Goal: Task Accomplishment & Management: Manage account settings

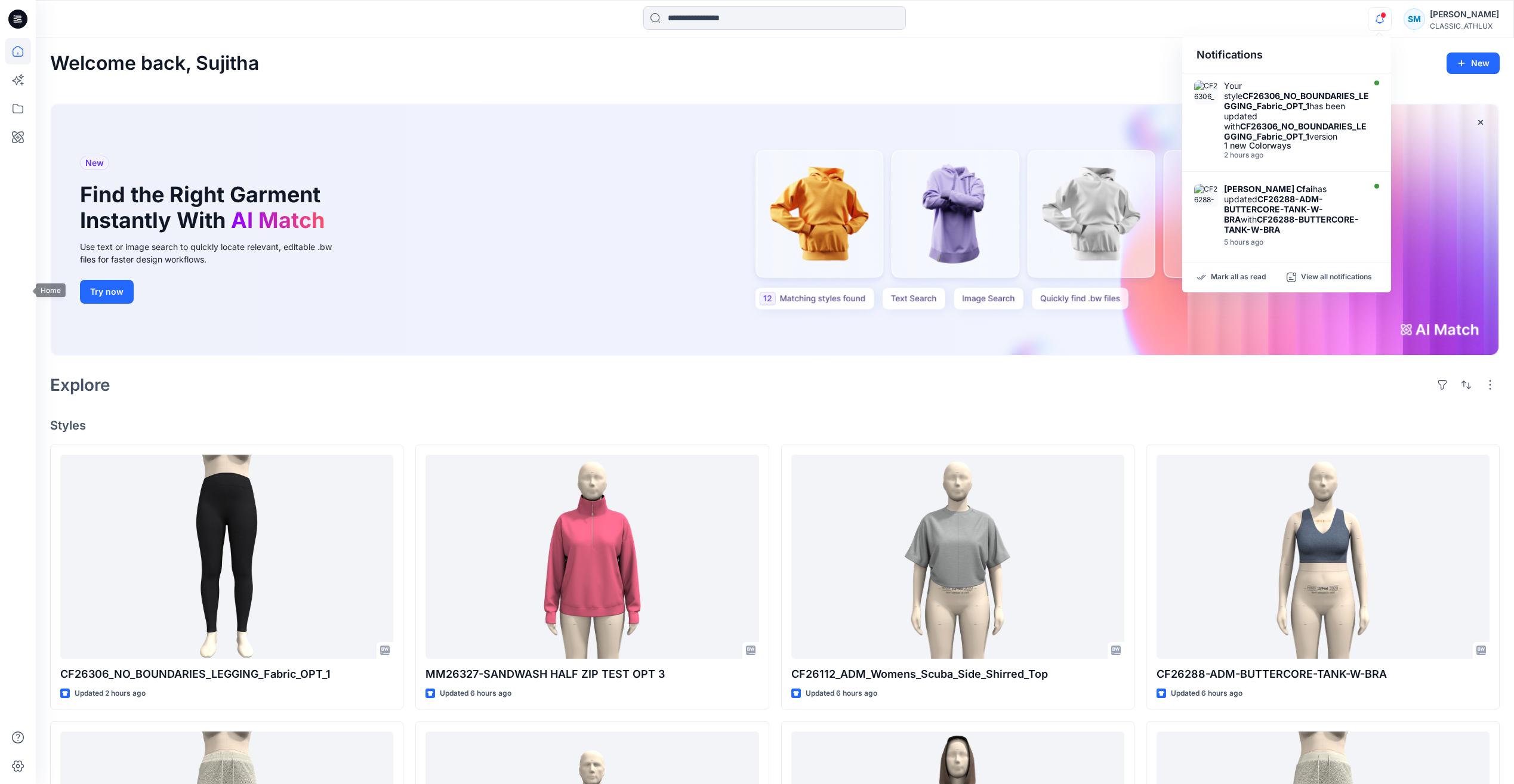
scroll to position [239, 0]
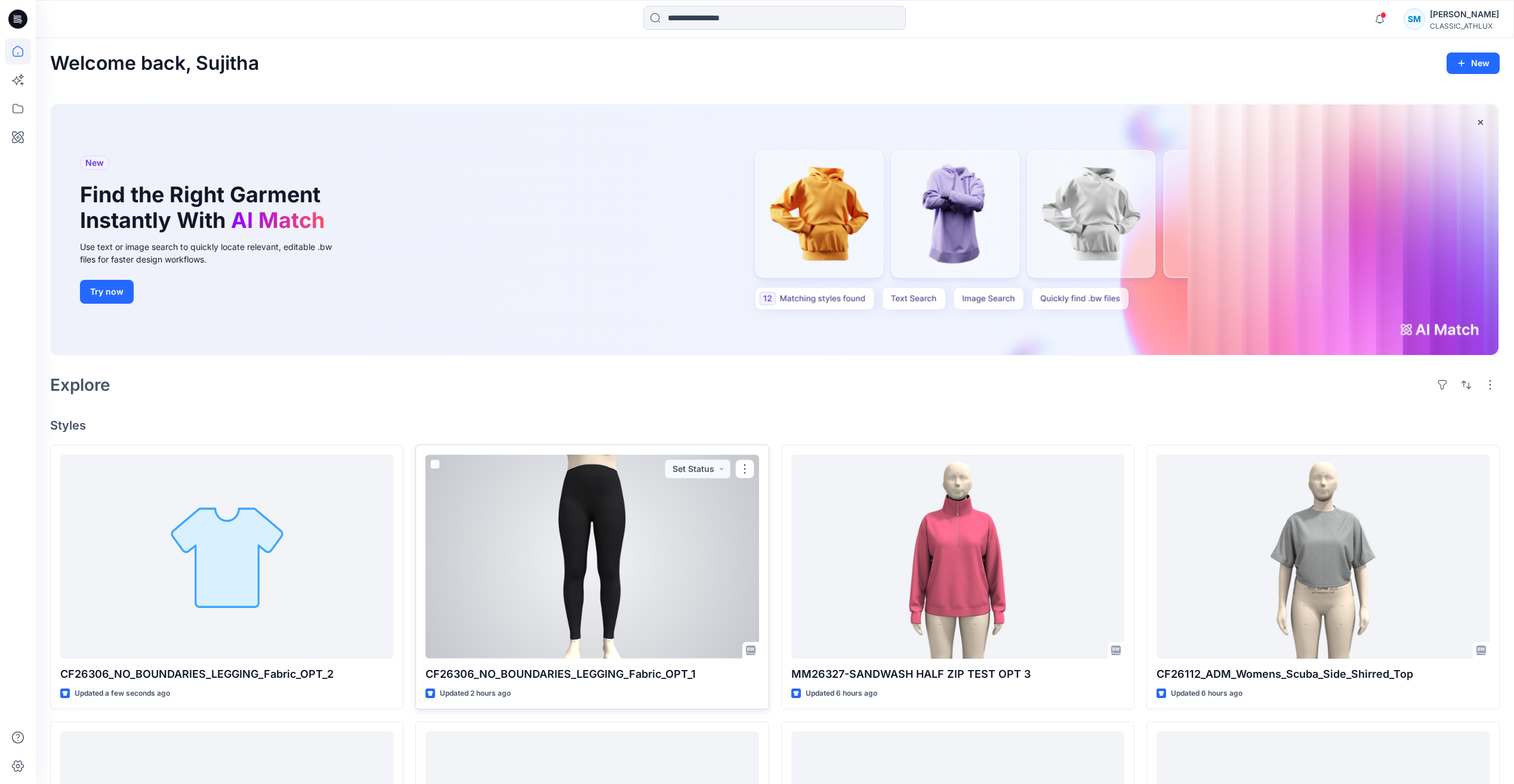
scroll to position [239, 0]
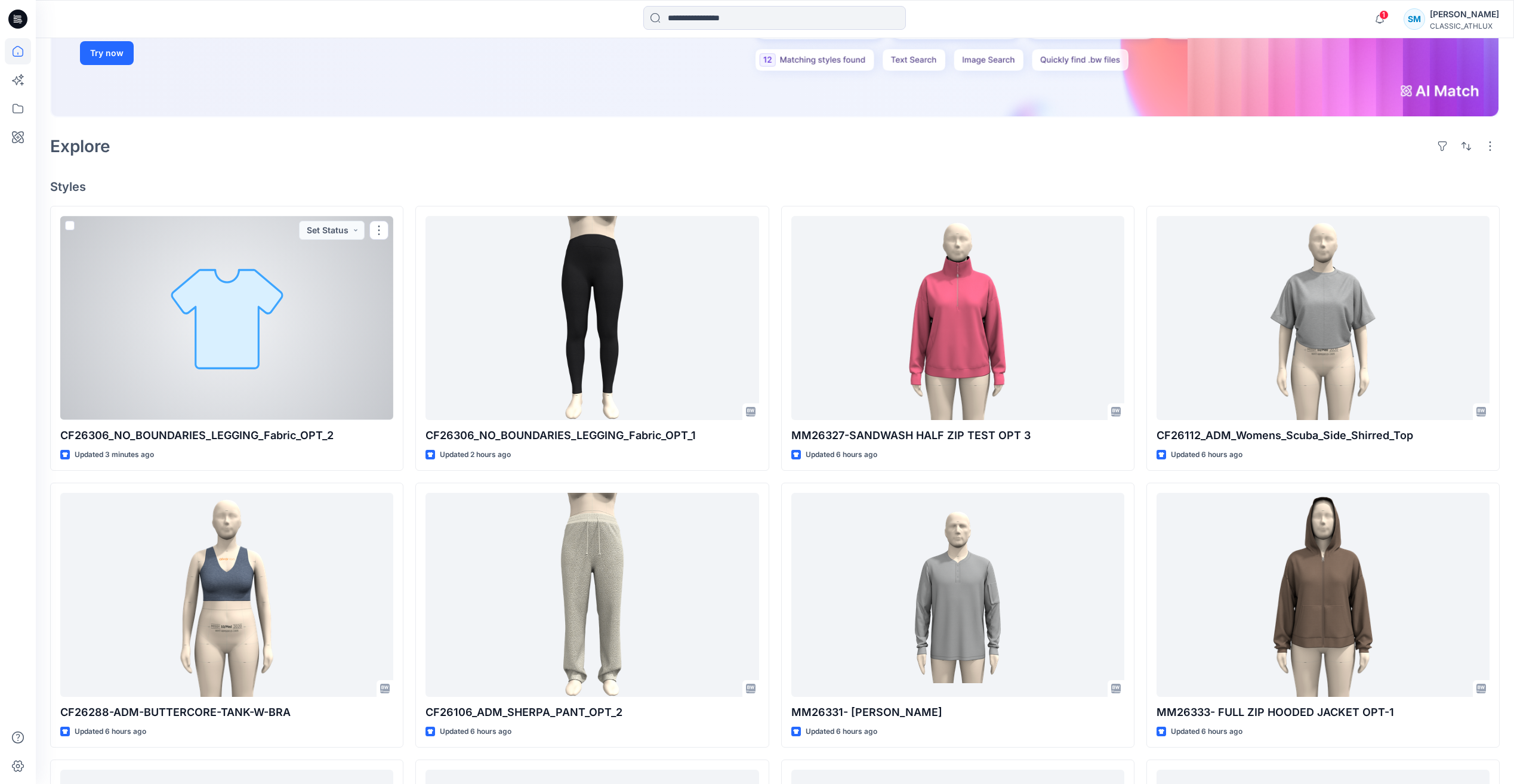
click at [343, 350] on div at bounding box center [226, 317] width 333 height 203
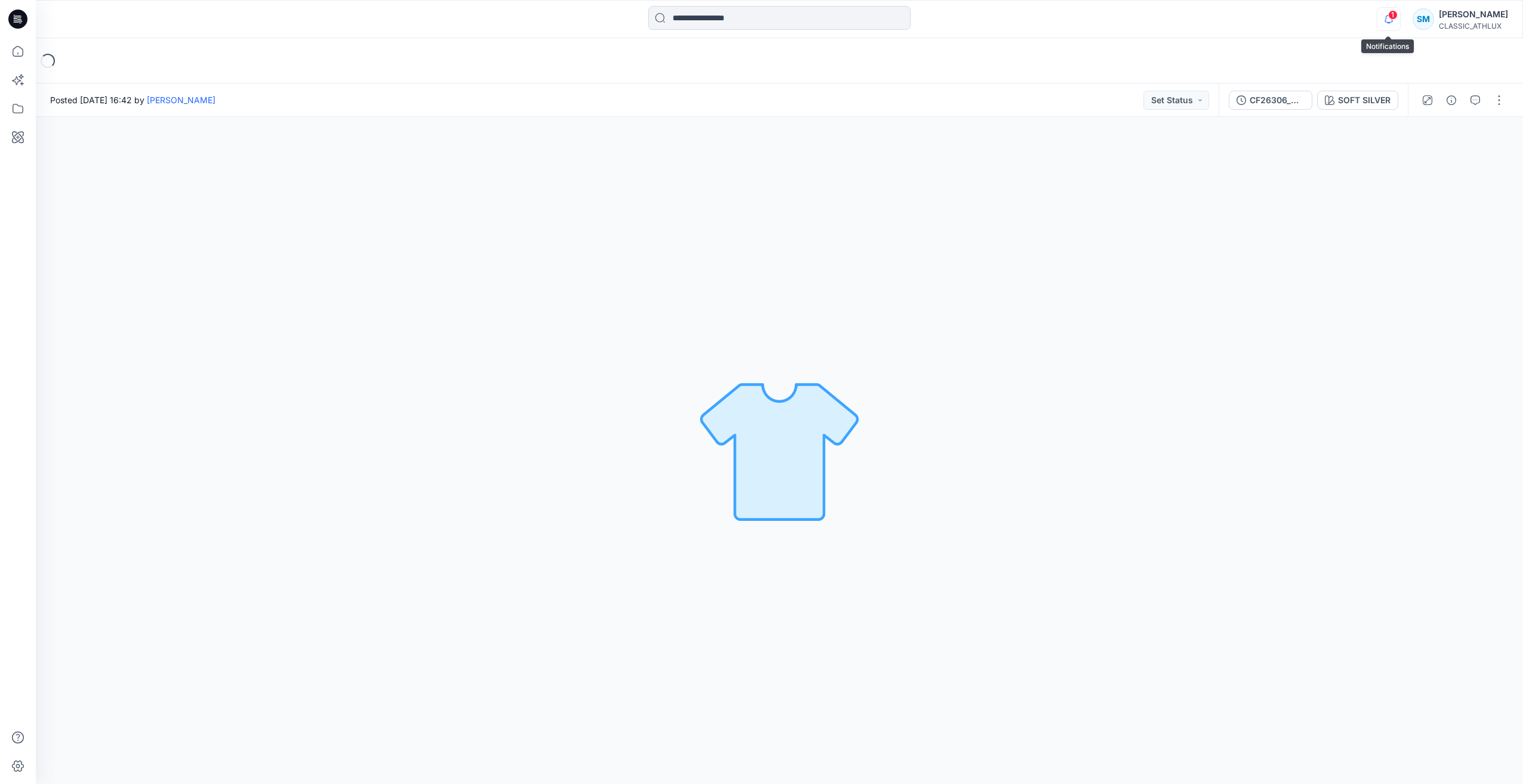
click at [1386, 15] on icon "button" at bounding box center [1388, 19] width 23 height 24
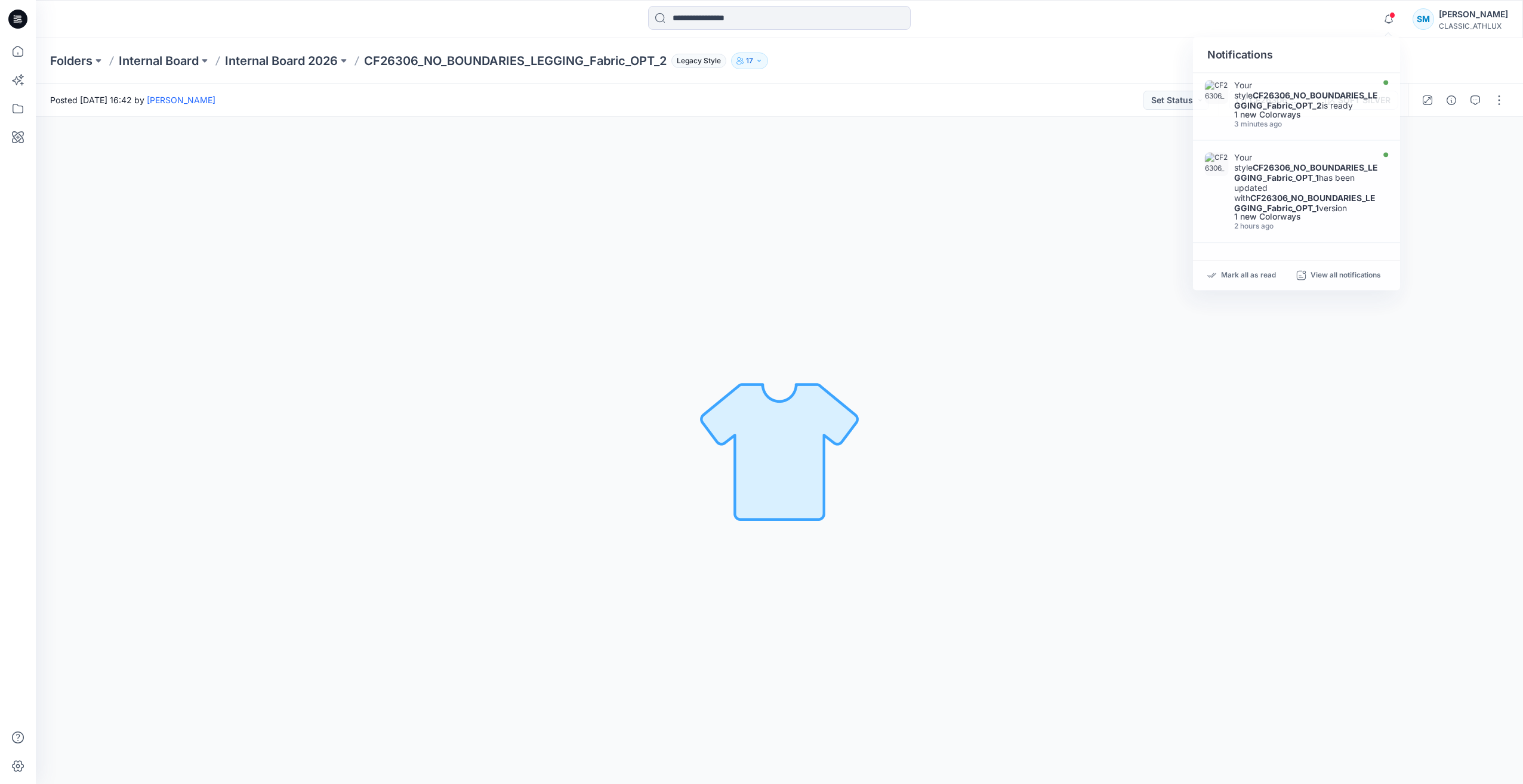
click at [1072, 329] on div "SOFT SILVER Loading... Material Properties Loading..." at bounding box center [779, 451] width 1487 height 667
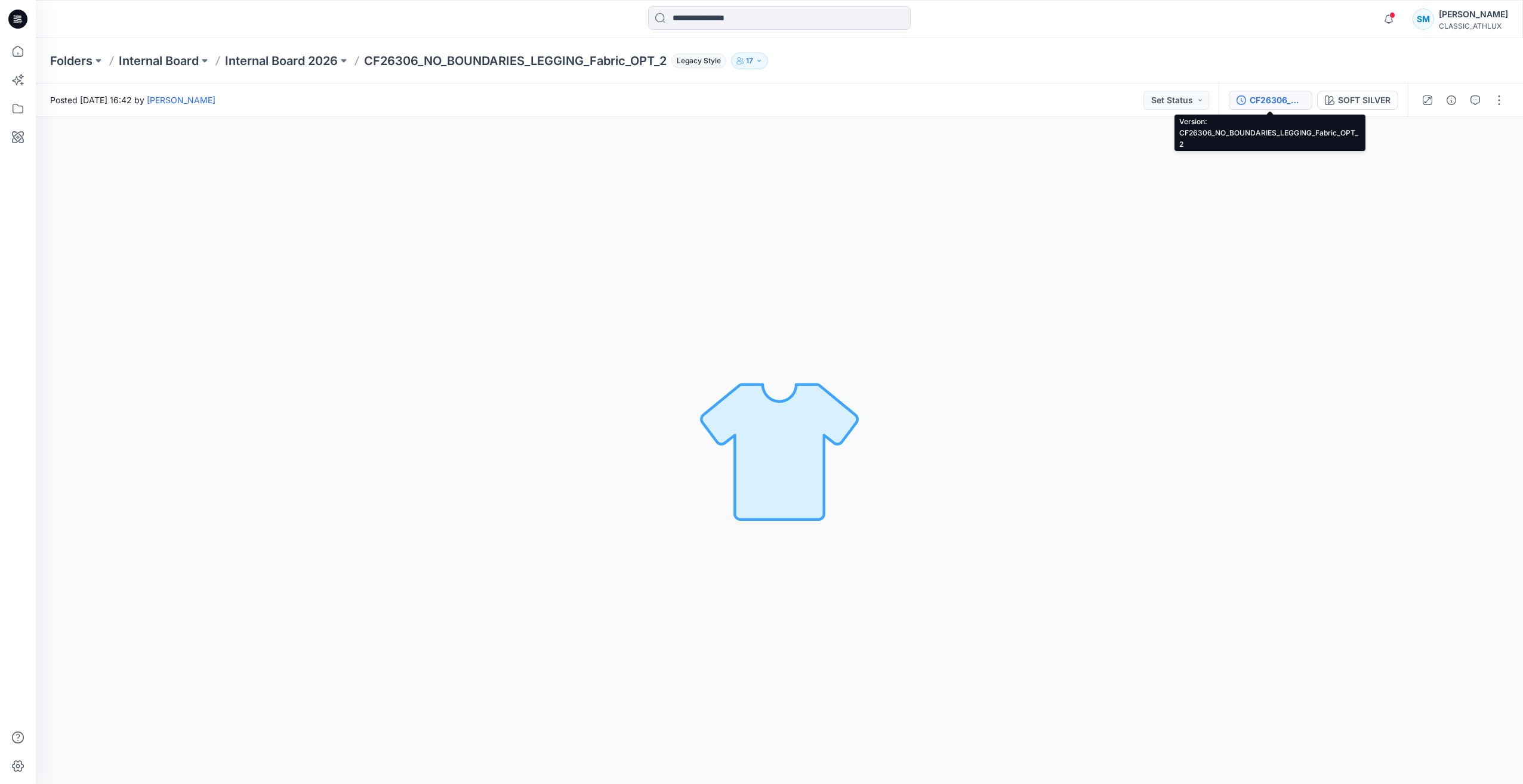
click at [1287, 104] on div "CF26306_NO_BOUNDARIES_LEGGING_Fabric_OPT_2" at bounding box center [1277, 100] width 55 height 13
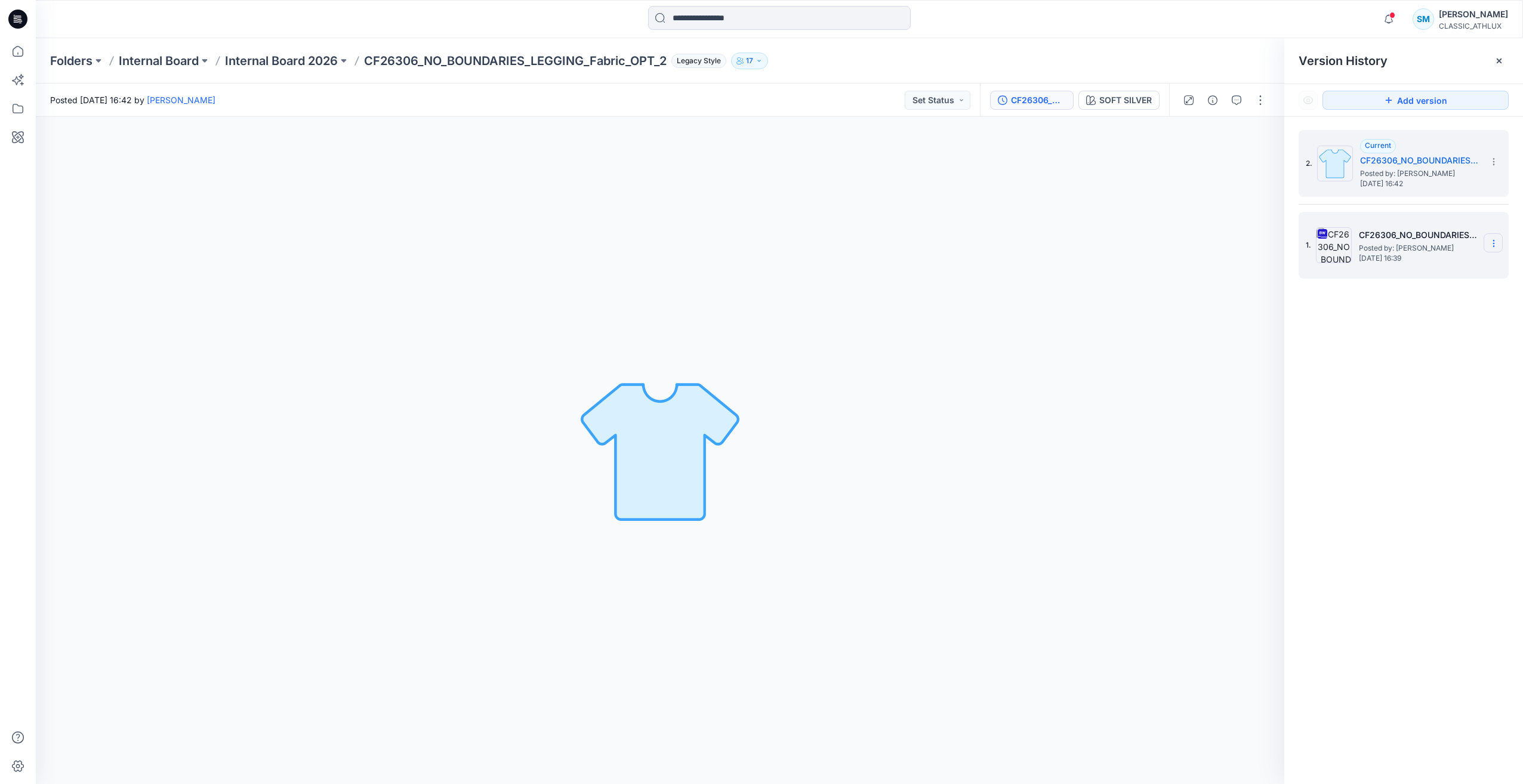
click at [1494, 244] on icon at bounding box center [1493, 244] width 1 height 1
click at [1427, 366] on span "Delete Version" at bounding box center [1411, 367] width 56 height 14
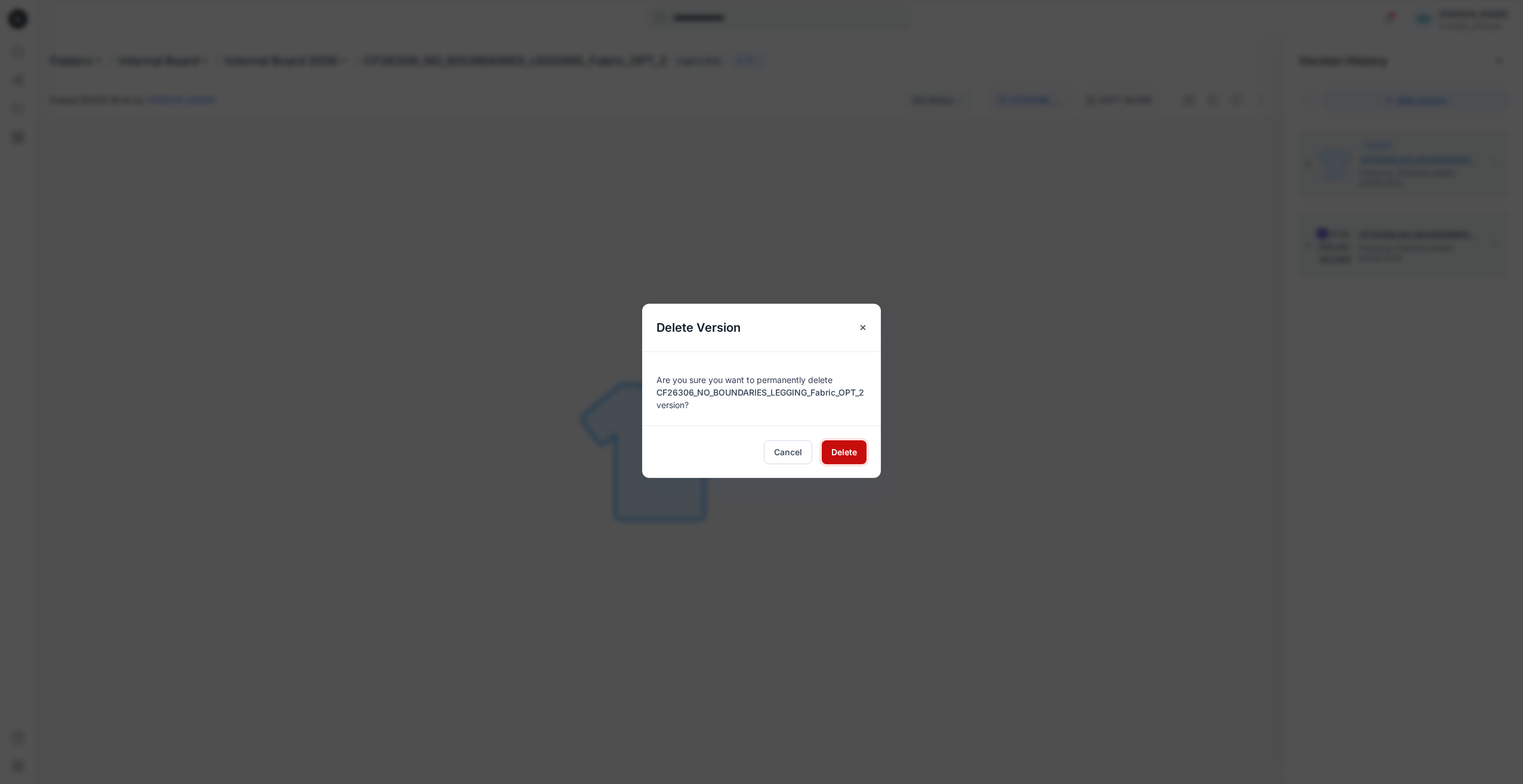
click at [840, 453] on span "Delete" at bounding box center [844, 452] width 25 height 12
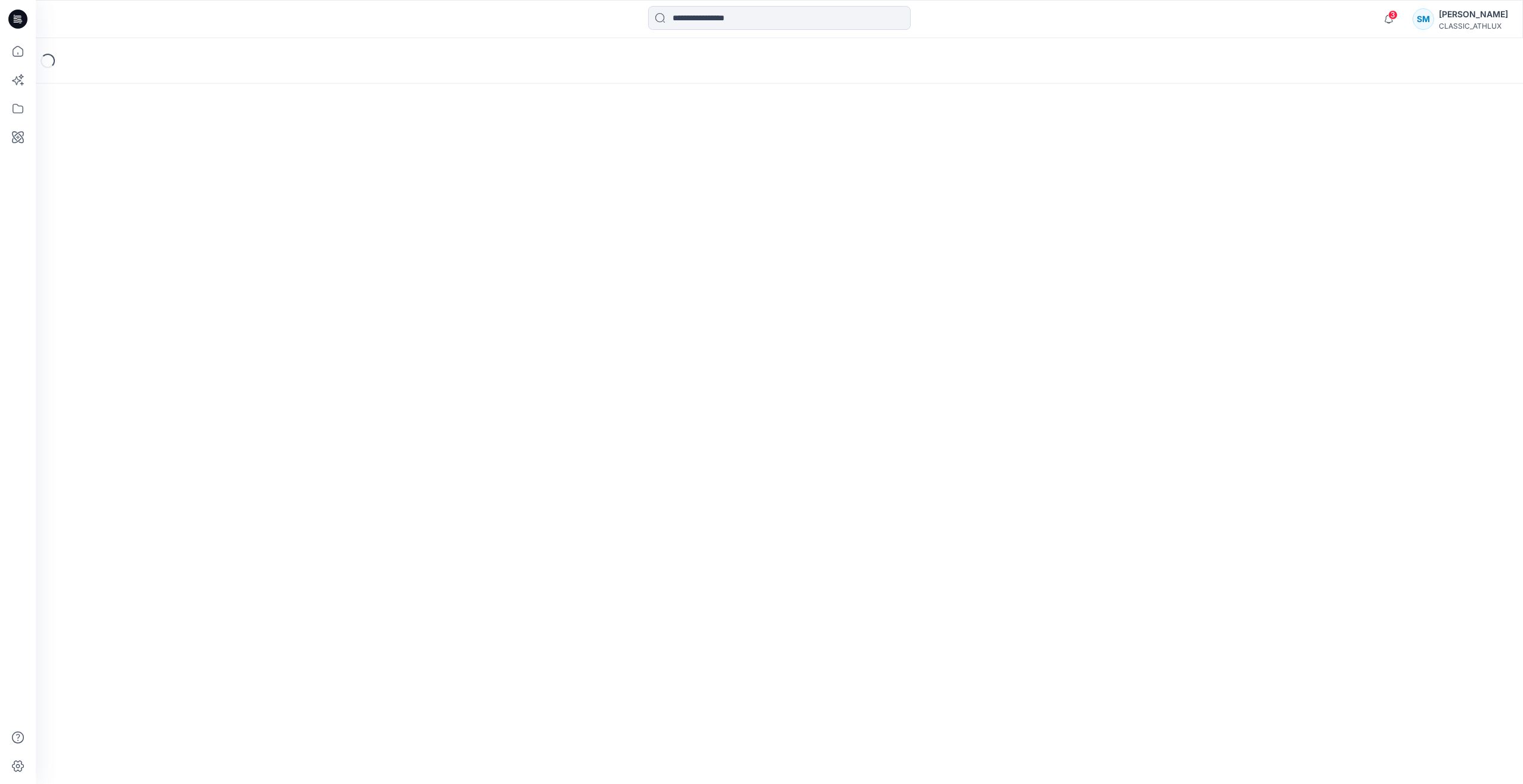
click at [19, 19] on icon at bounding box center [20, 19] width 5 height 1
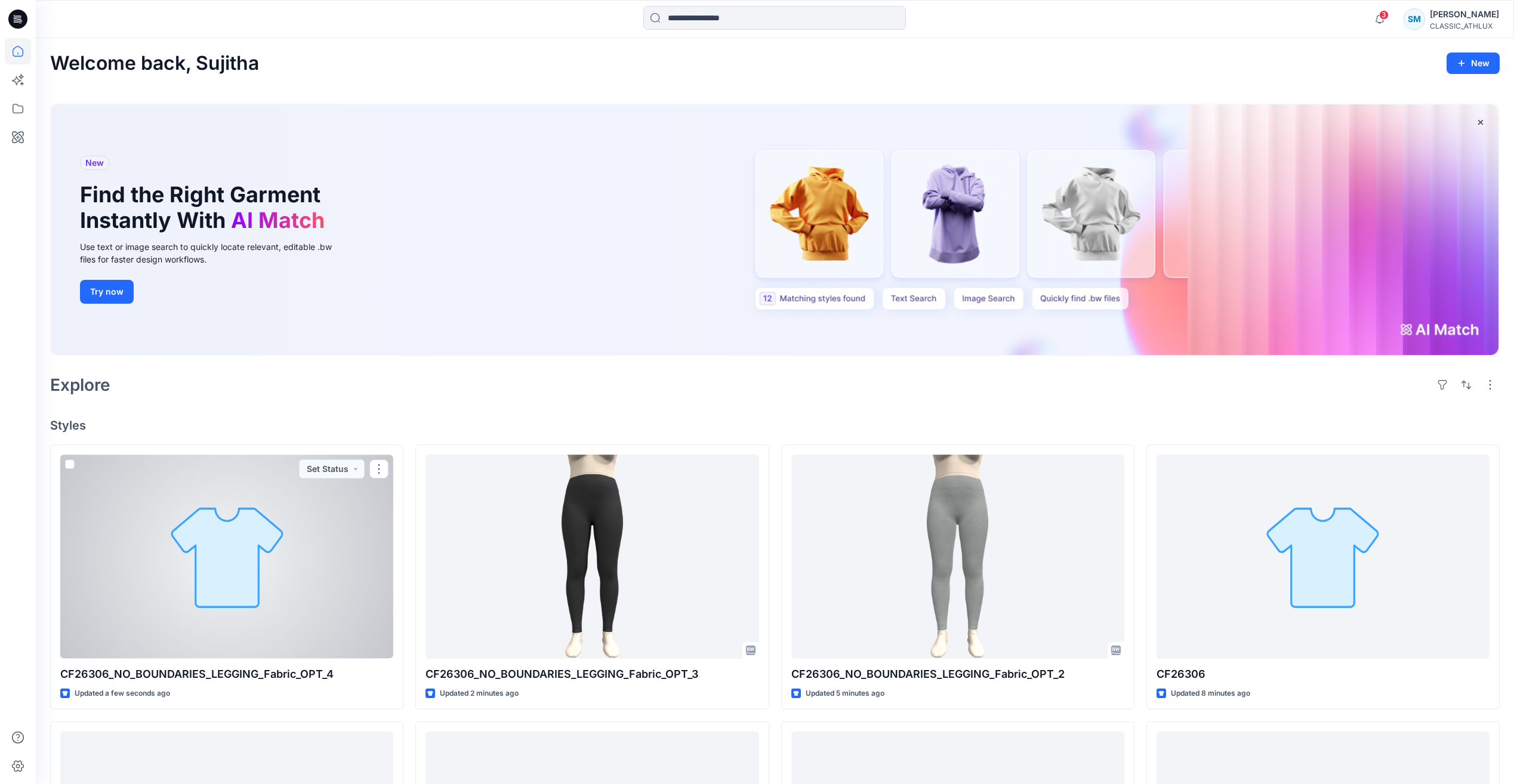
click at [311, 573] on div at bounding box center [226, 557] width 333 height 203
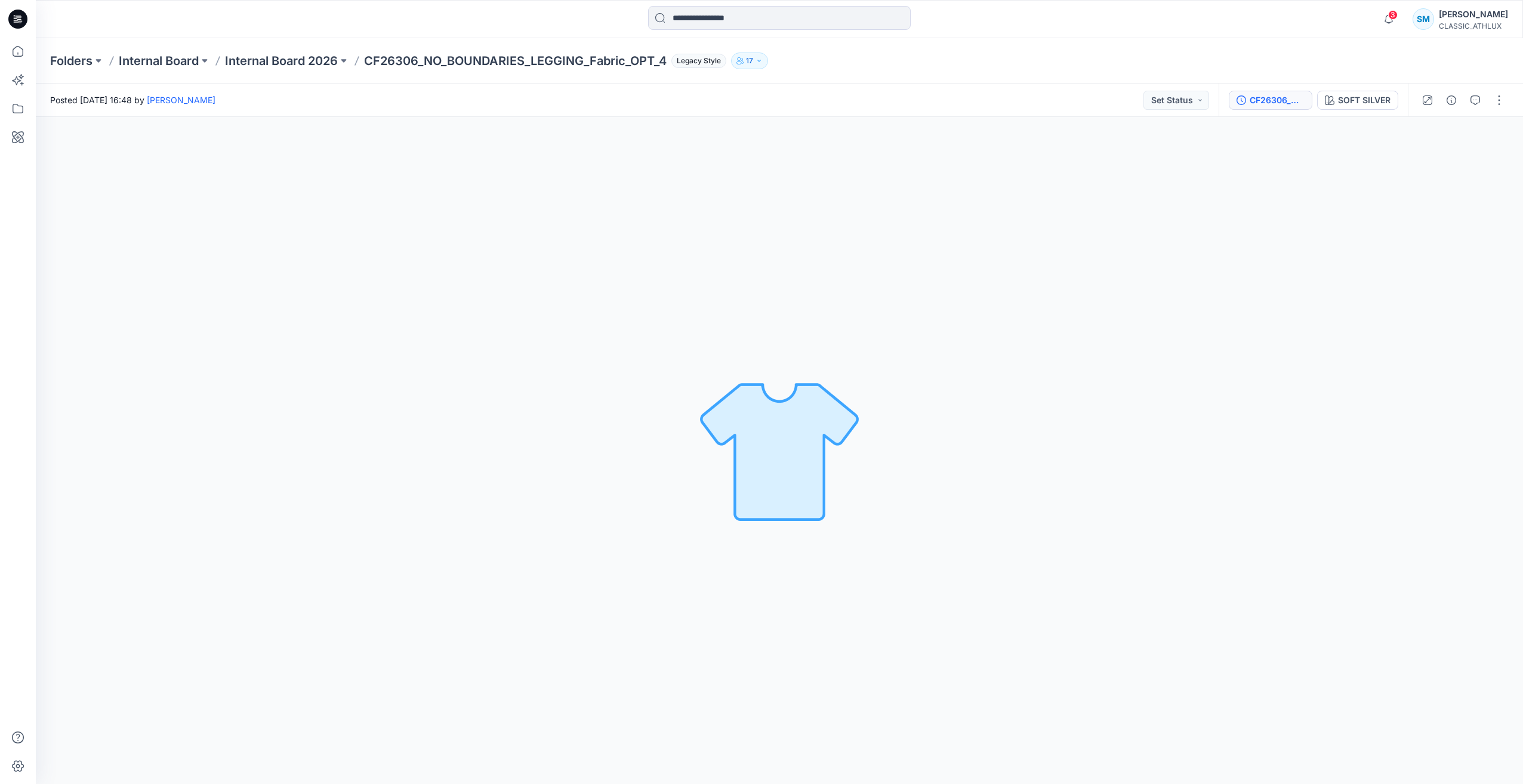
click at [1260, 95] on div "CF26306_NO_BOUNDARIES_LEGGING_Fabric_OPT_4" at bounding box center [1277, 100] width 55 height 13
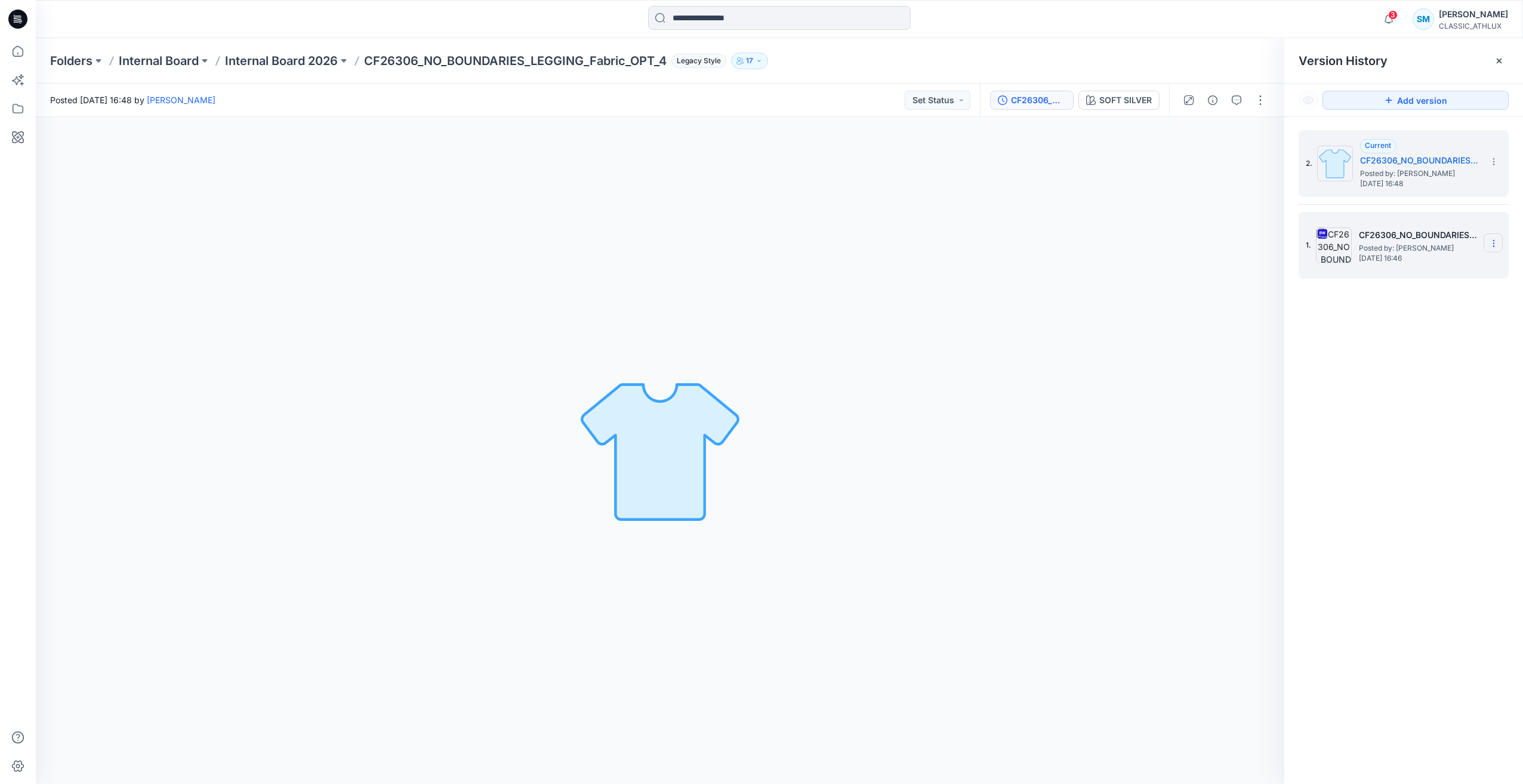
click at [1493, 241] on icon at bounding box center [1493, 240] width 1 height 1
click at [1406, 366] on span "Delete Version" at bounding box center [1411, 367] width 56 height 14
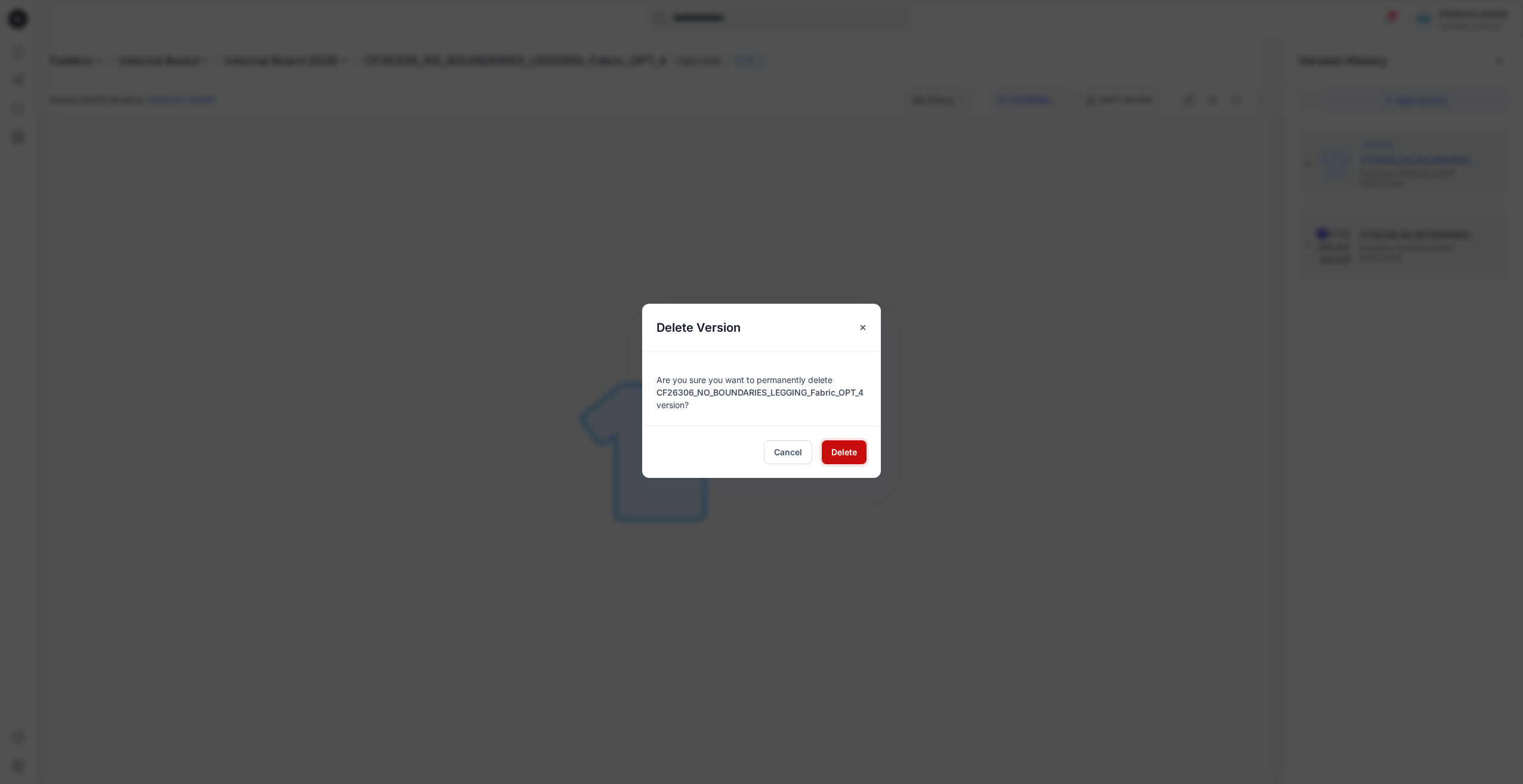
click at [845, 454] on span "Delete" at bounding box center [844, 452] width 25 height 12
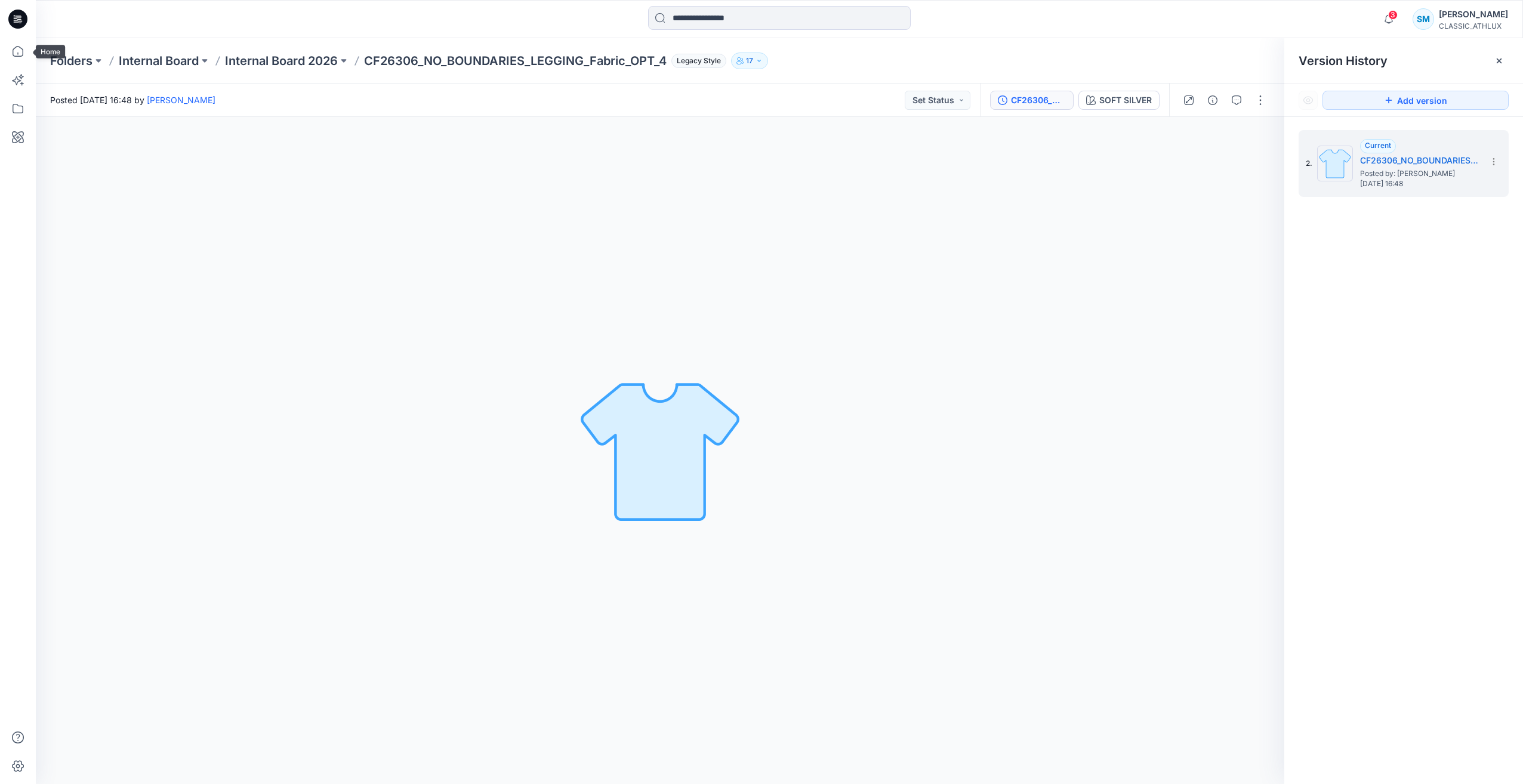
drag, startPoint x: 18, startPoint y: 24, endPoint x: 25, endPoint y: 27, distance: 7.6
click at [19, 25] on icon at bounding box center [17, 19] width 19 height 19
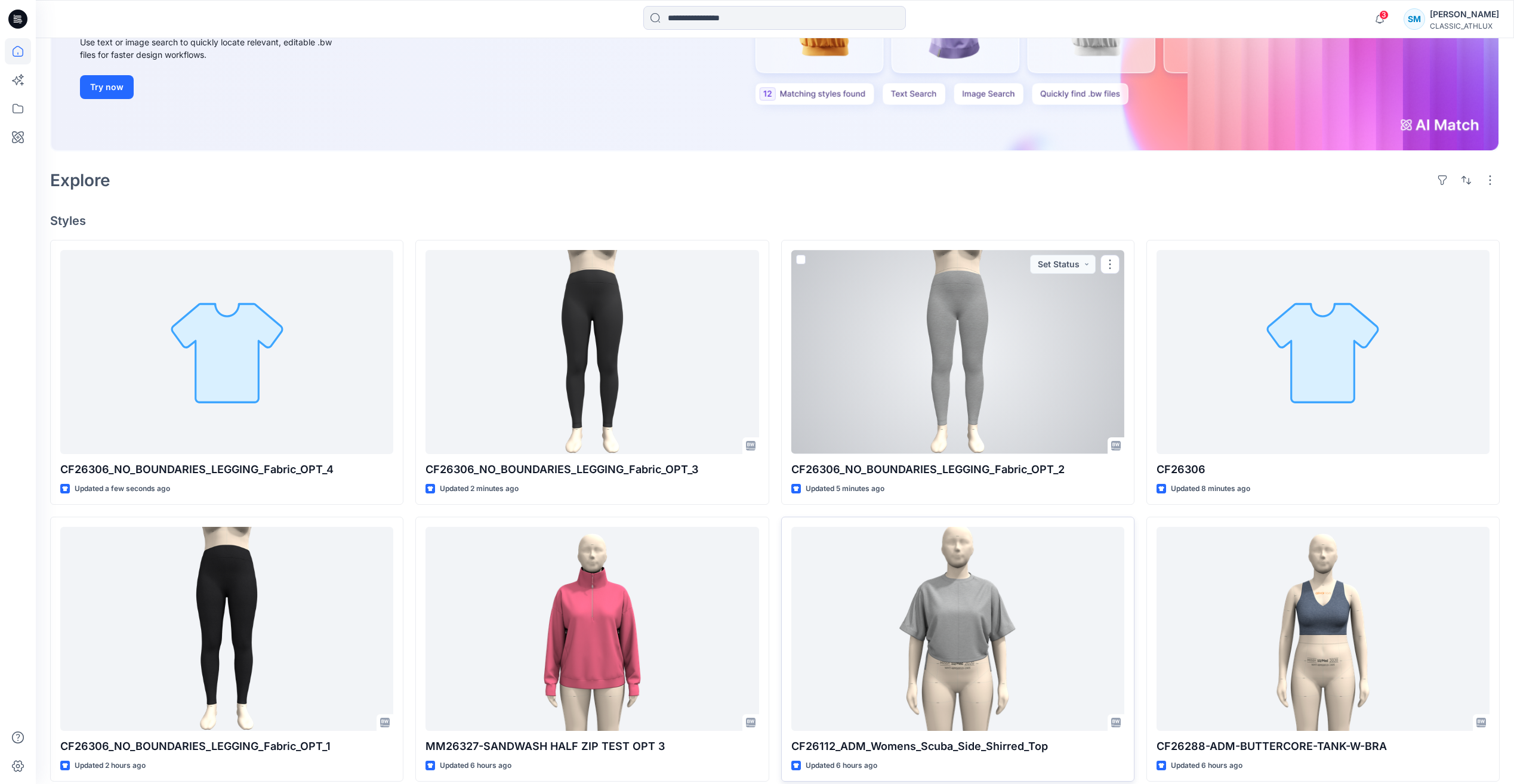
scroll to position [239, 0]
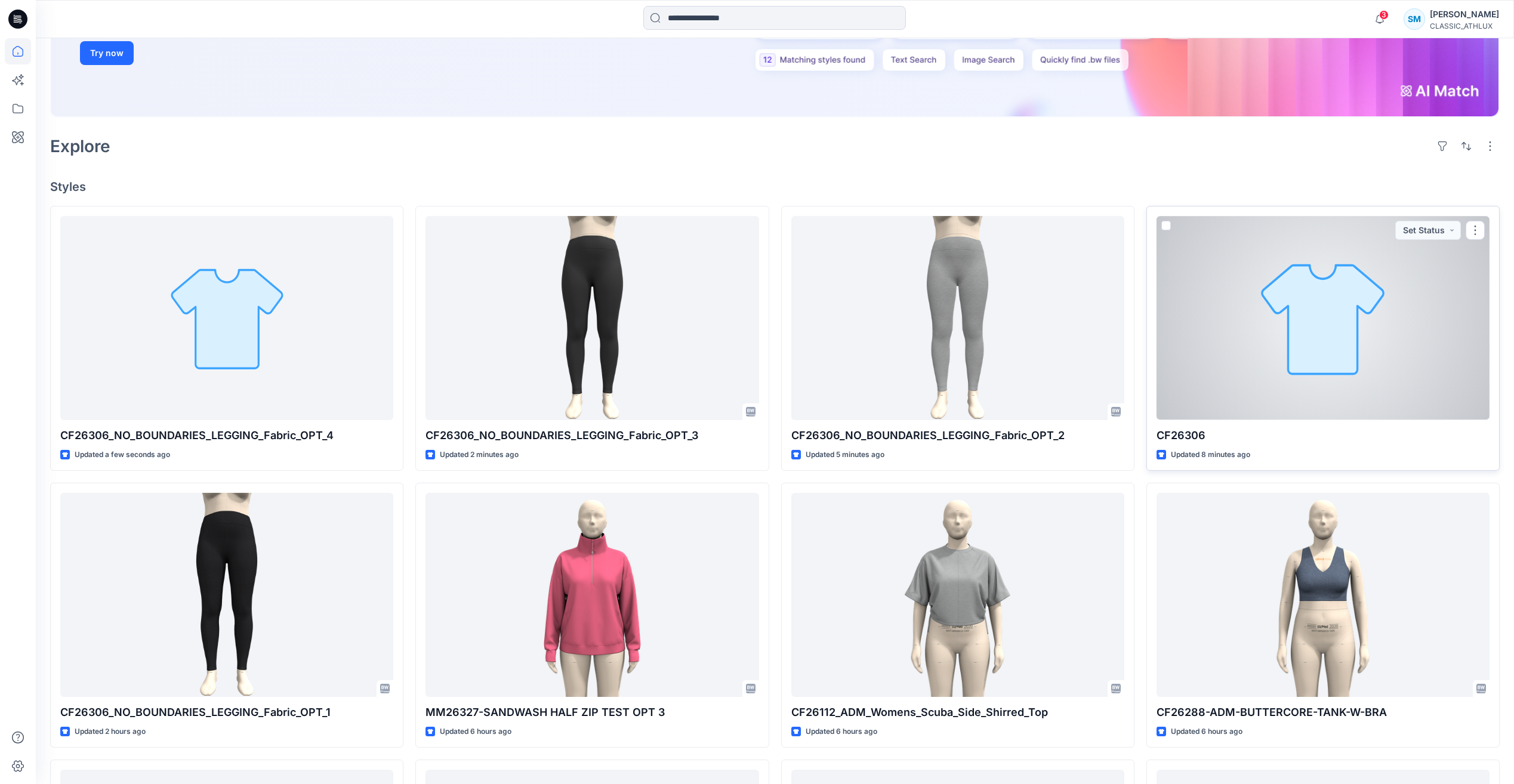
click at [1264, 374] on div at bounding box center [1323, 317] width 333 height 203
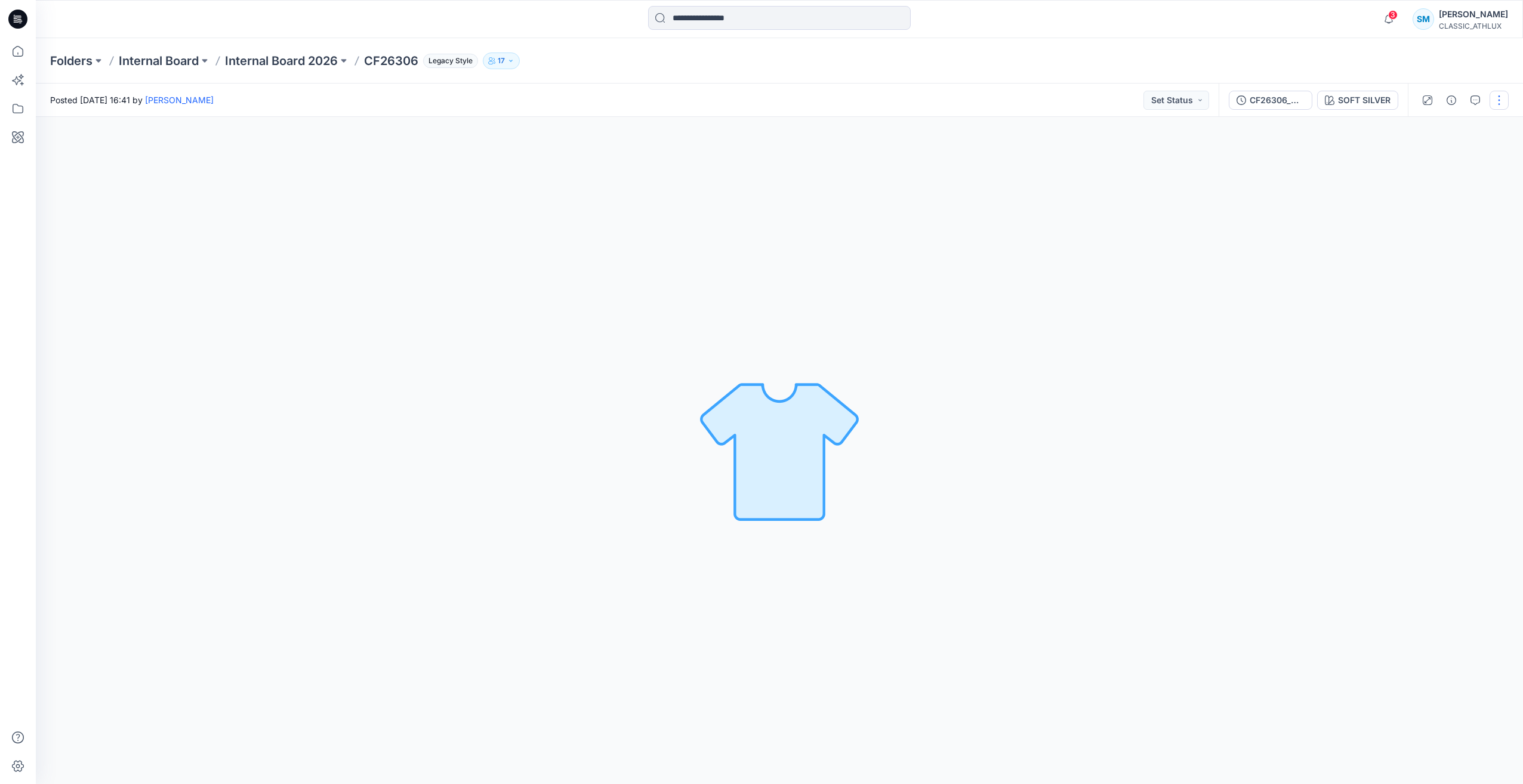
drag, startPoint x: 1496, startPoint y: 85, endPoint x: 1493, endPoint y: 97, distance: 12.4
click at [1495, 87] on div at bounding box center [1463, 100] width 110 height 33
click at [1496, 101] on button "button" at bounding box center [1499, 100] width 19 height 19
click at [1286, 101] on div "CF26306_NO_BOUNDARIES_LEGGING_Fabric_OPT_2" at bounding box center [1277, 100] width 55 height 13
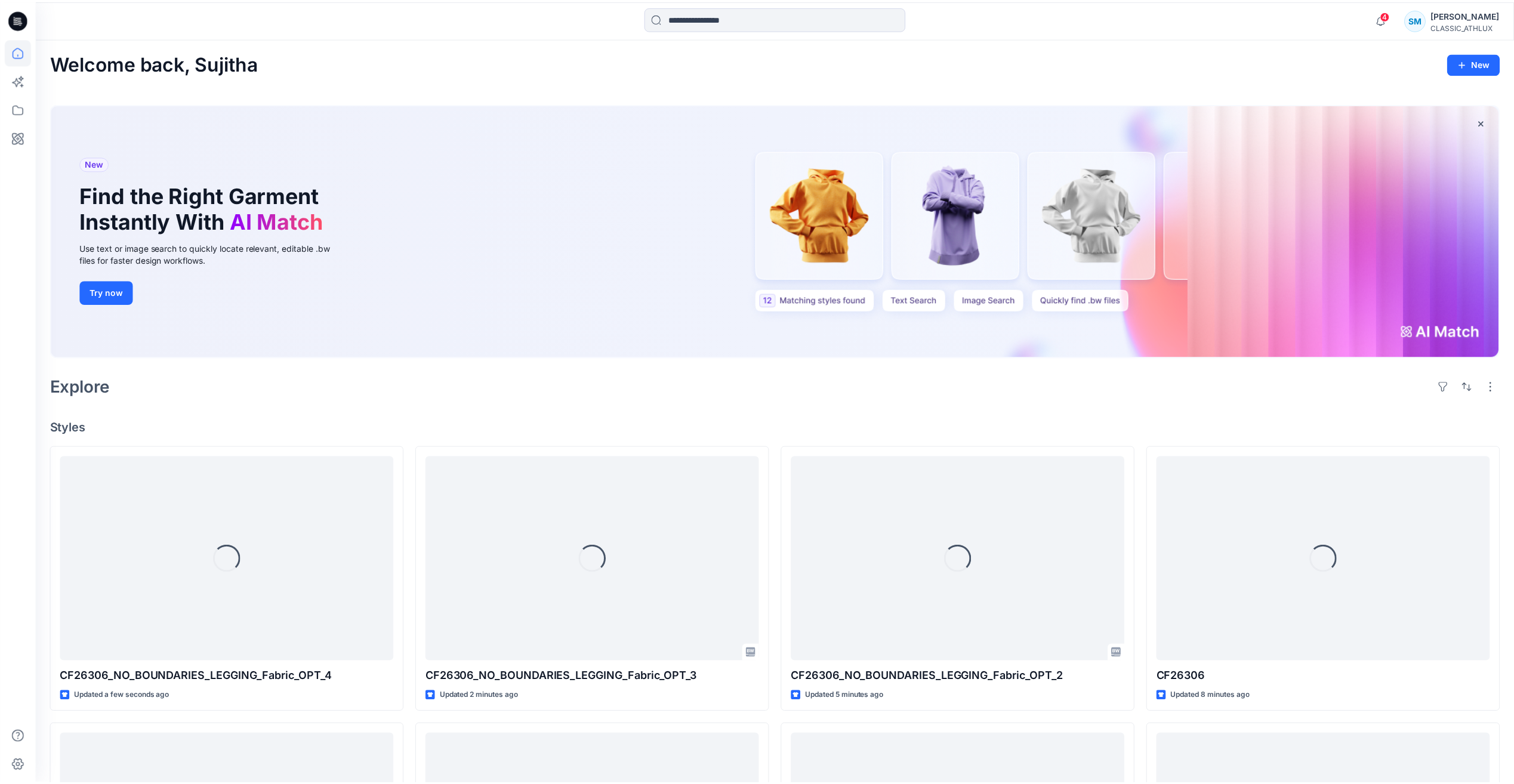
scroll to position [239, 0]
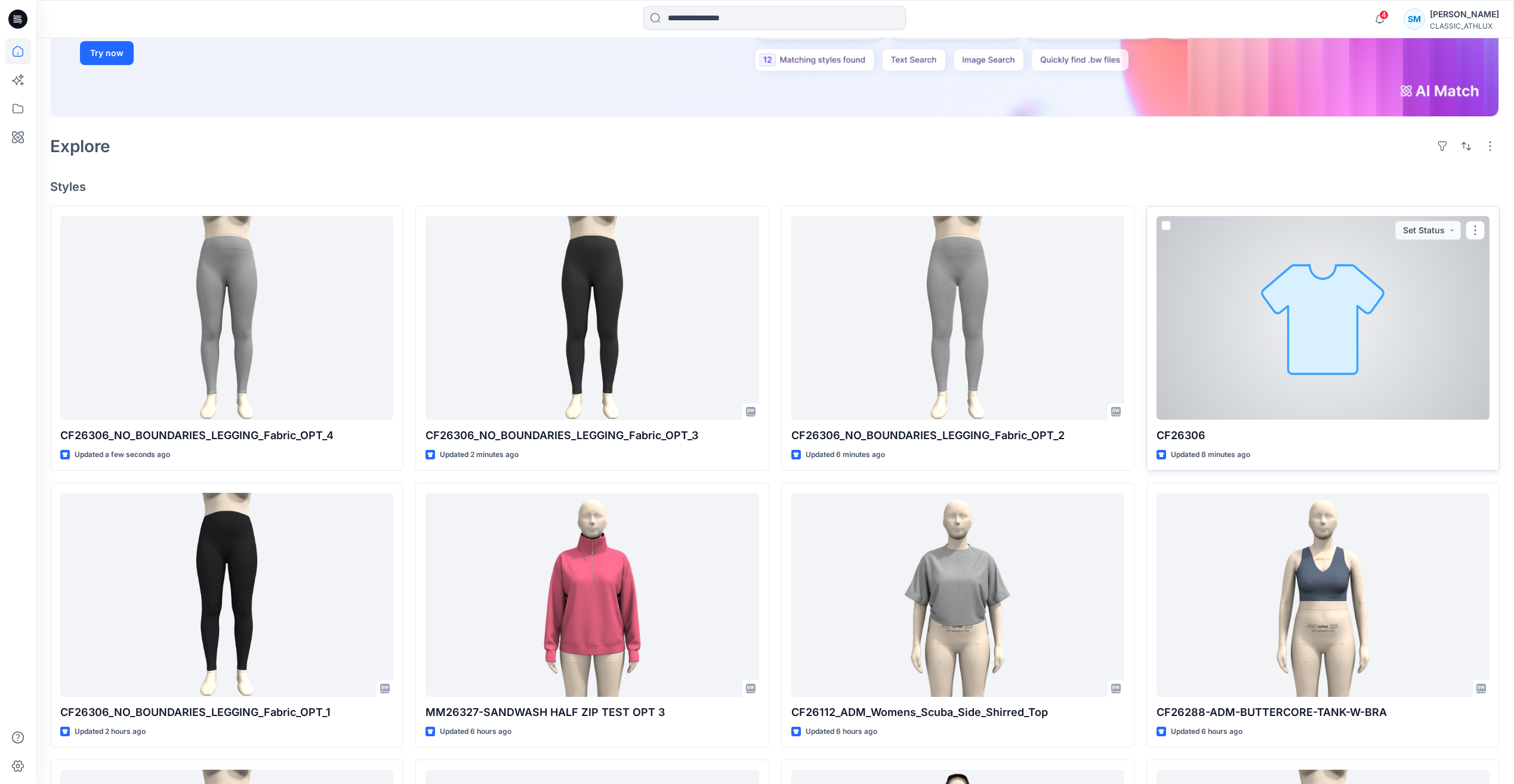
click at [1319, 316] on div at bounding box center [1323, 317] width 333 height 203
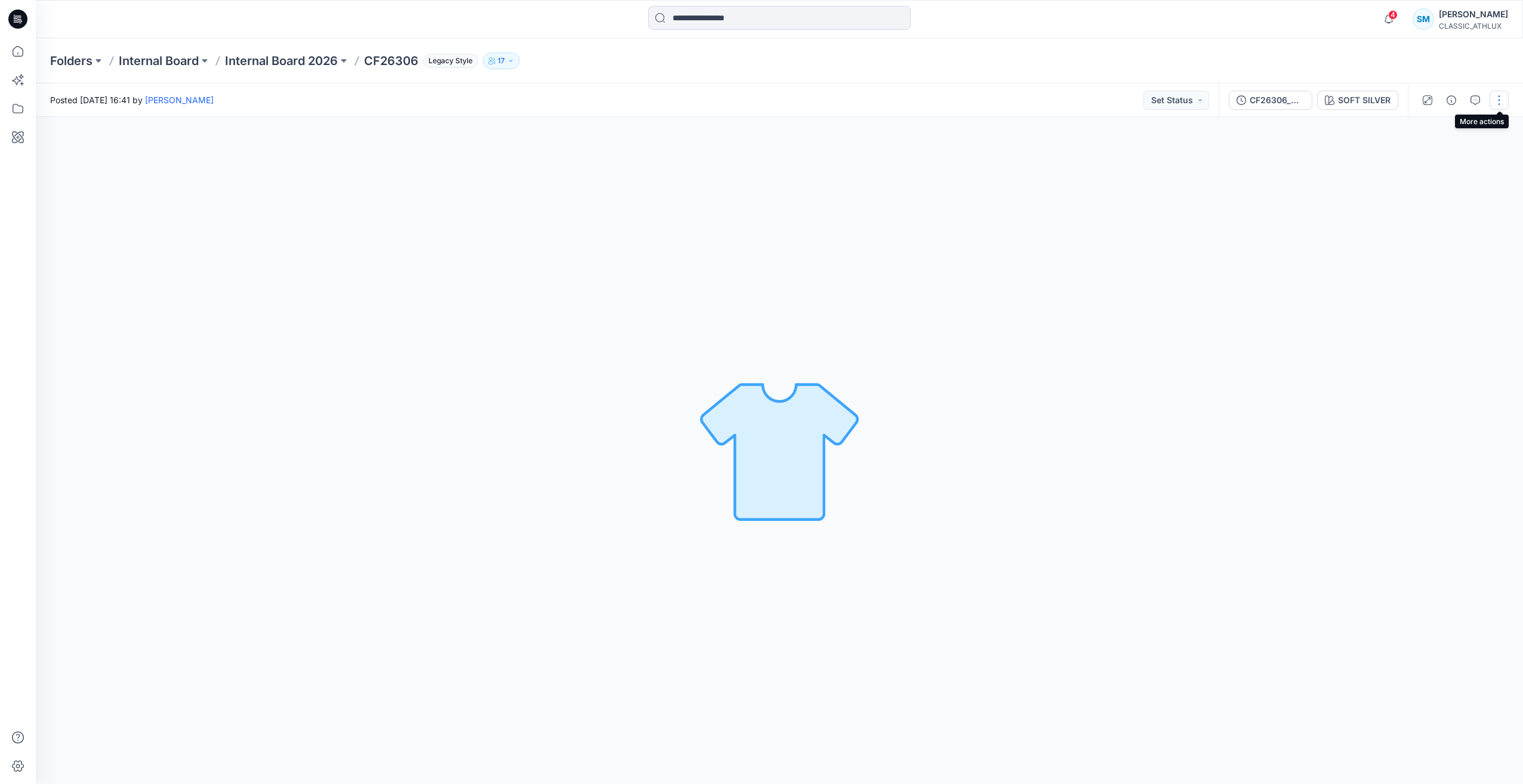
click at [1494, 97] on button "button" at bounding box center [1499, 100] width 19 height 19
click at [1421, 128] on p "Edit" at bounding box center [1423, 128] width 15 height 12
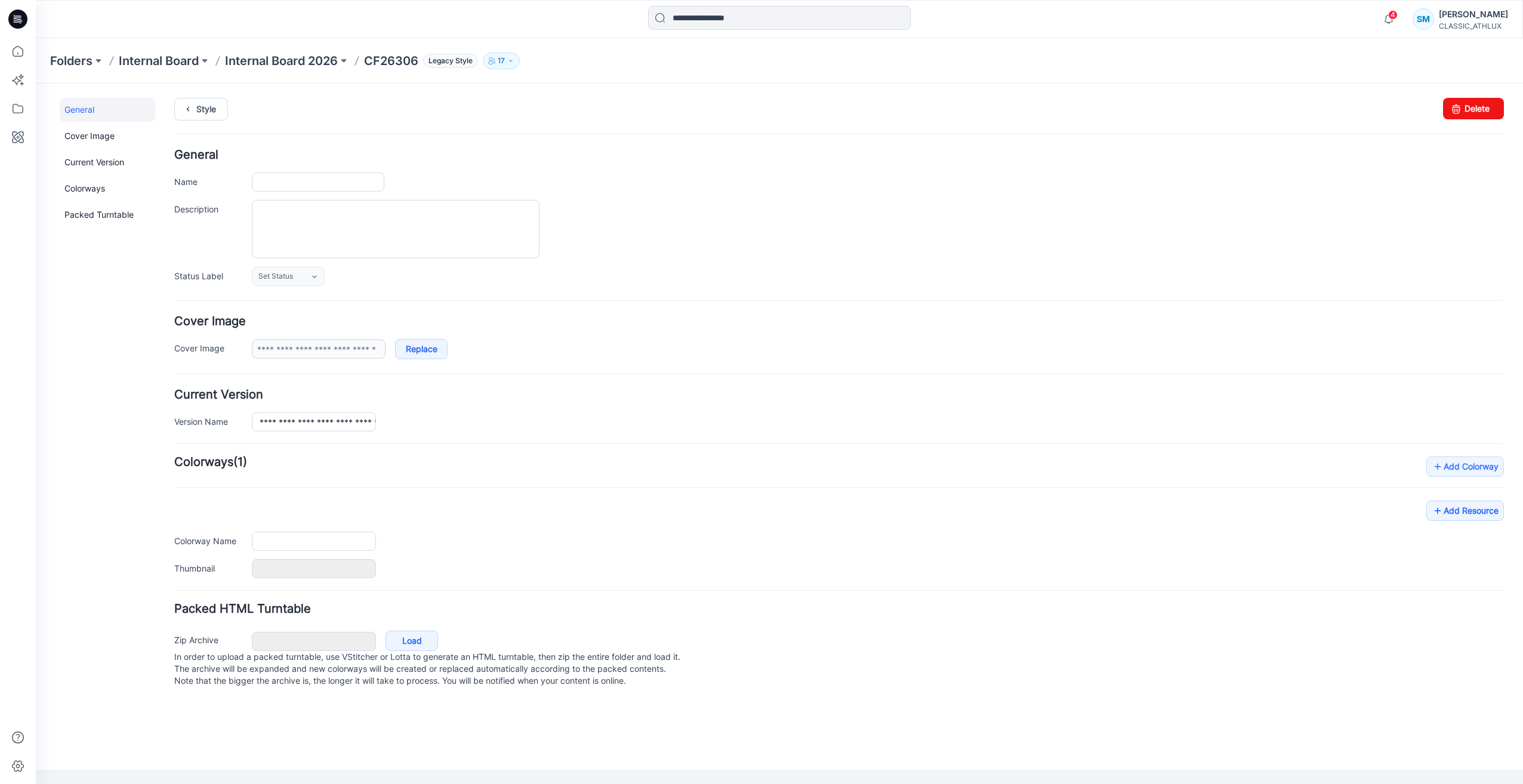
type input "*******"
type input "**********"
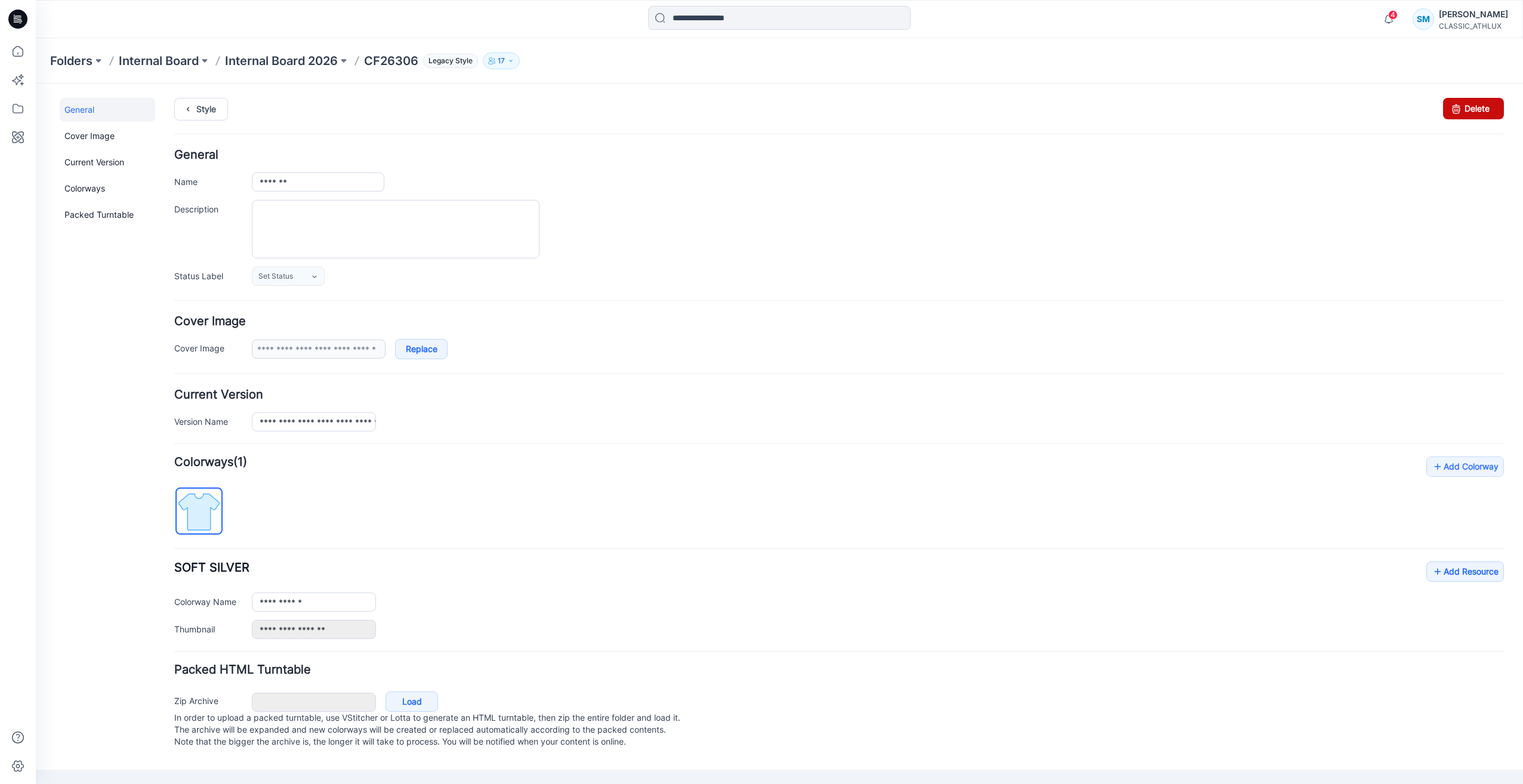
click at [1496, 106] on link "Delete" at bounding box center [1473, 108] width 61 height 22
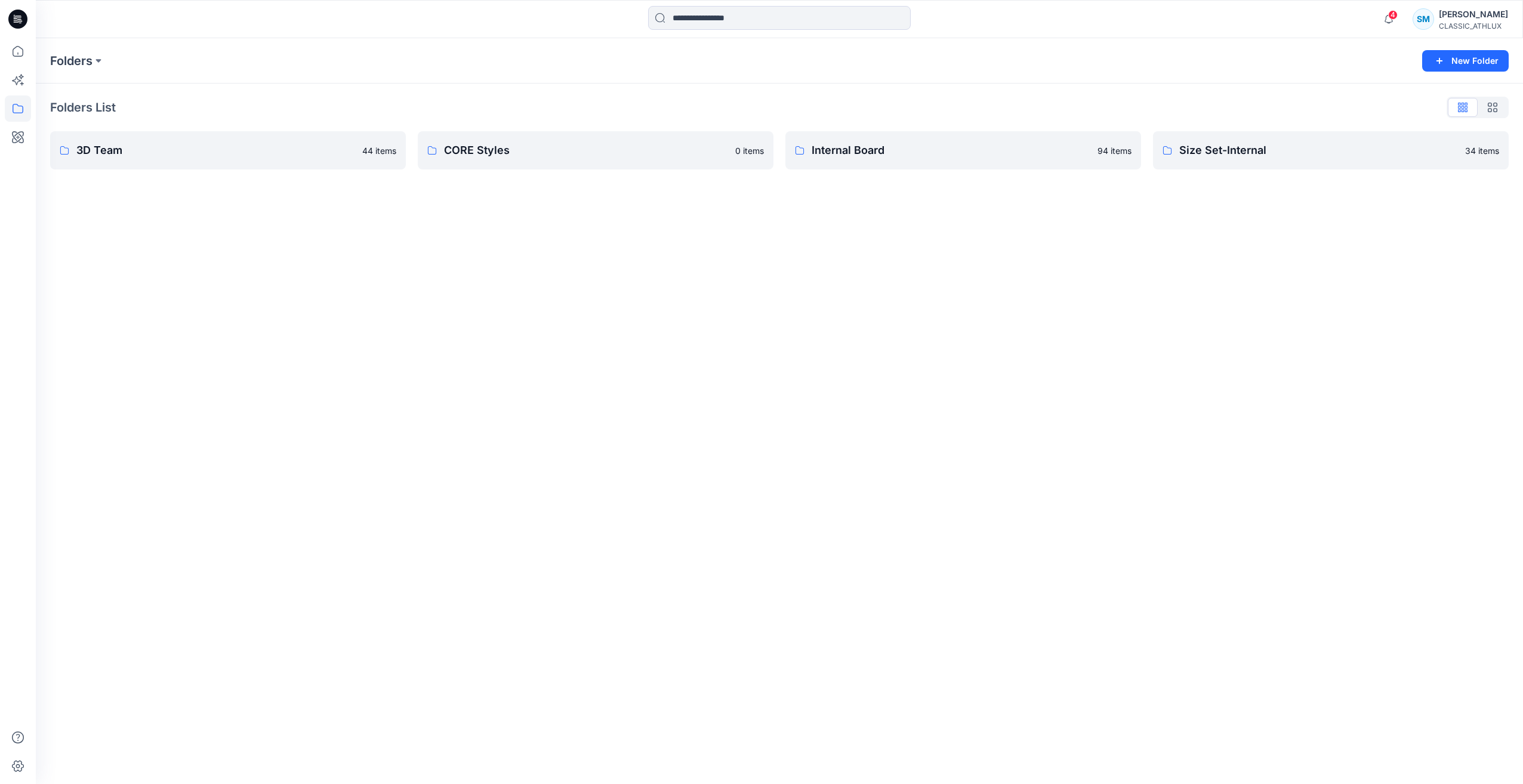
click at [12, 23] on icon at bounding box center [17, 19] width 19 height 19
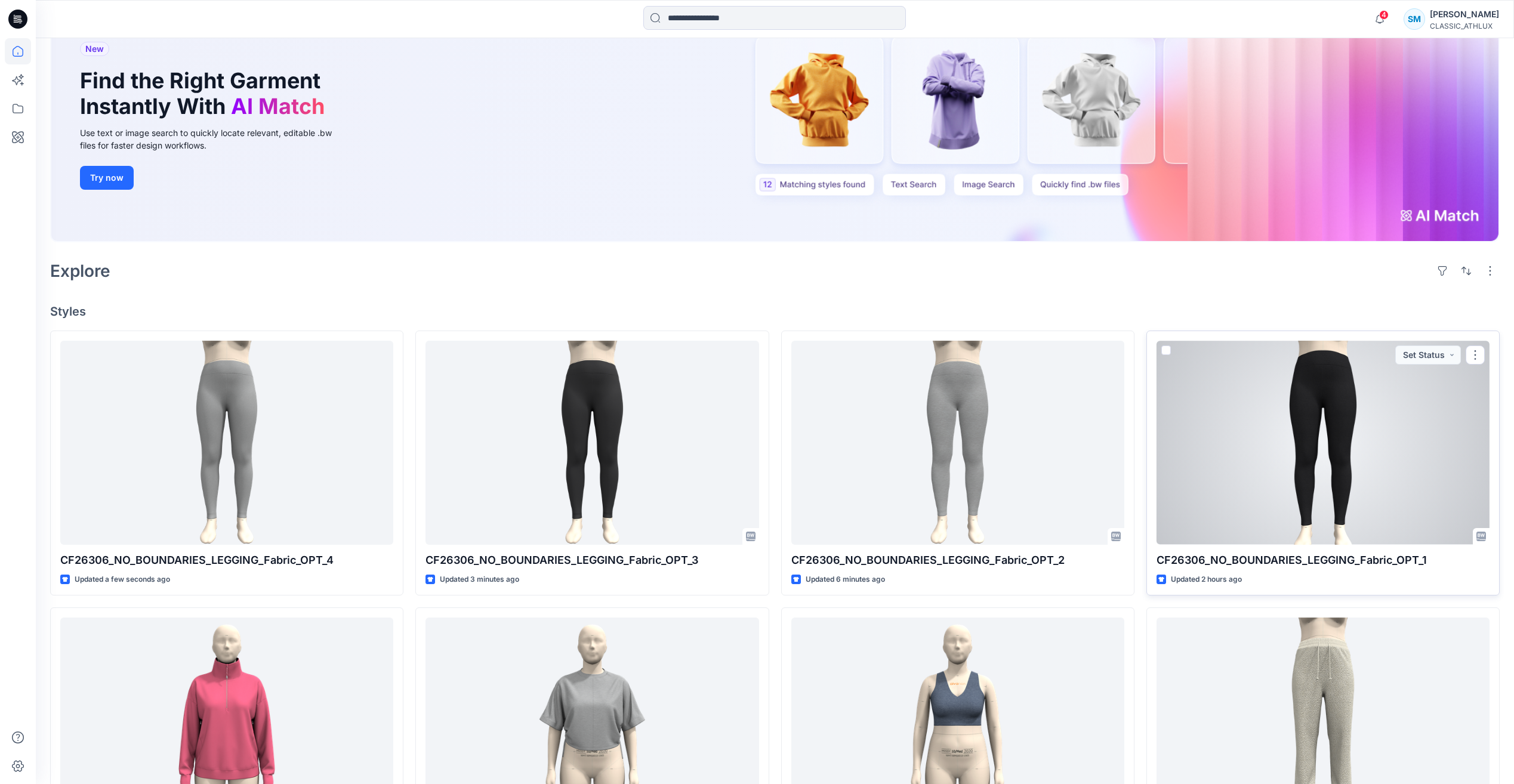
scroll to position [120, 0]
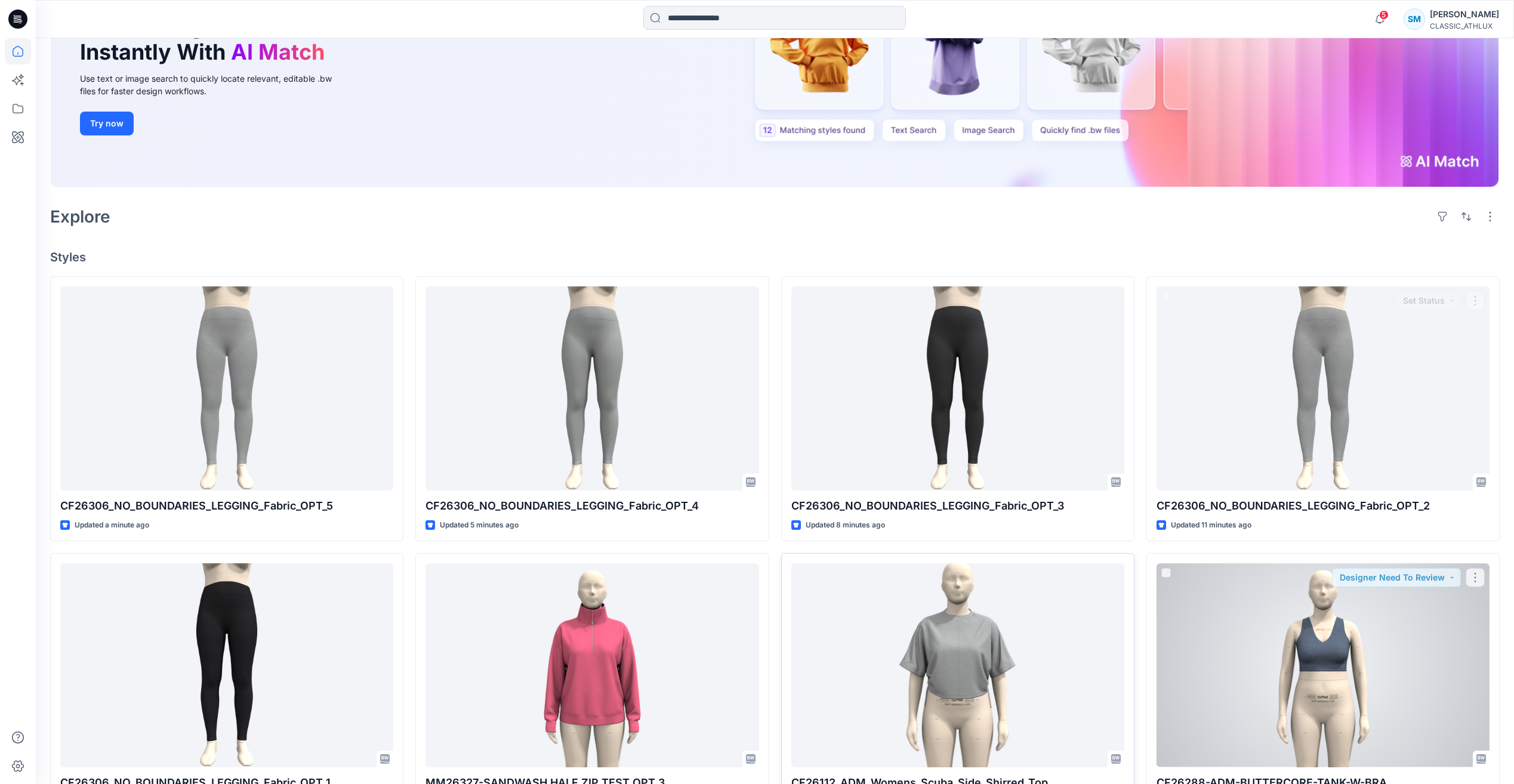
scroll to position [179, 0]
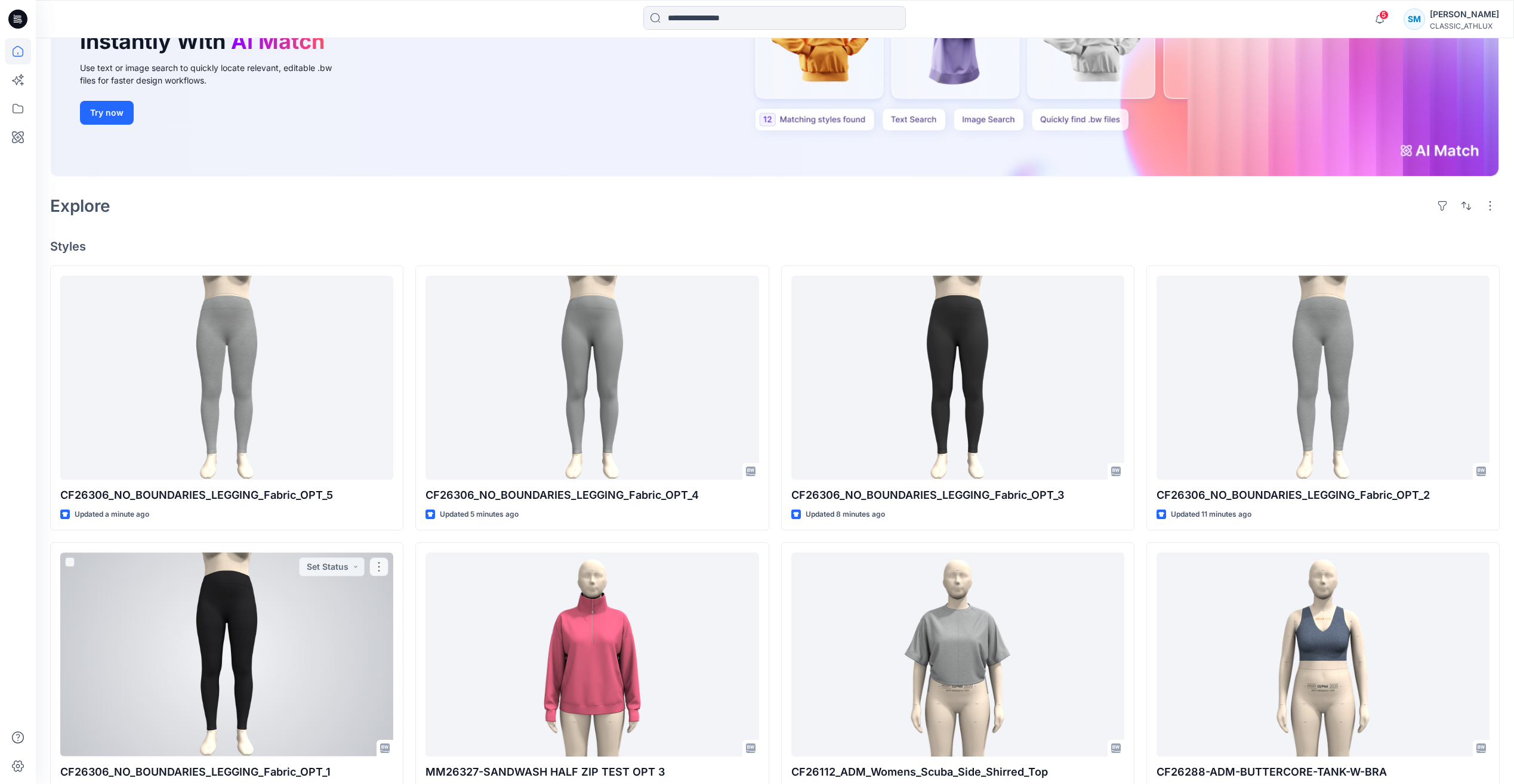
drag, startPoint x: 356, startPoint y: 627, endPoint x: 375, endPoint y: 619, distance: 20.6
click at [358, 627] on div at bounding box center [226, 654] width 333 height 203
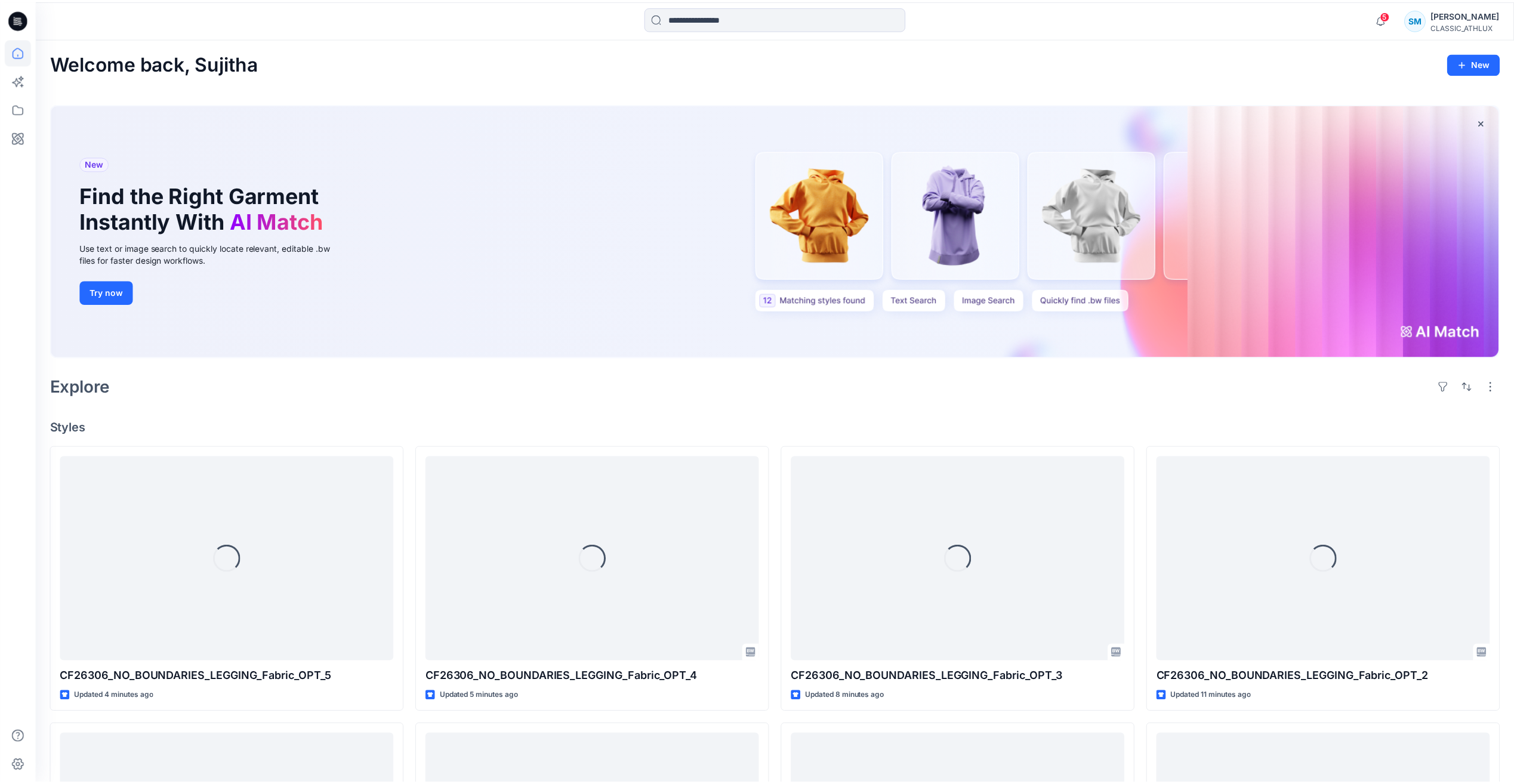
scroll to position [179, 0]
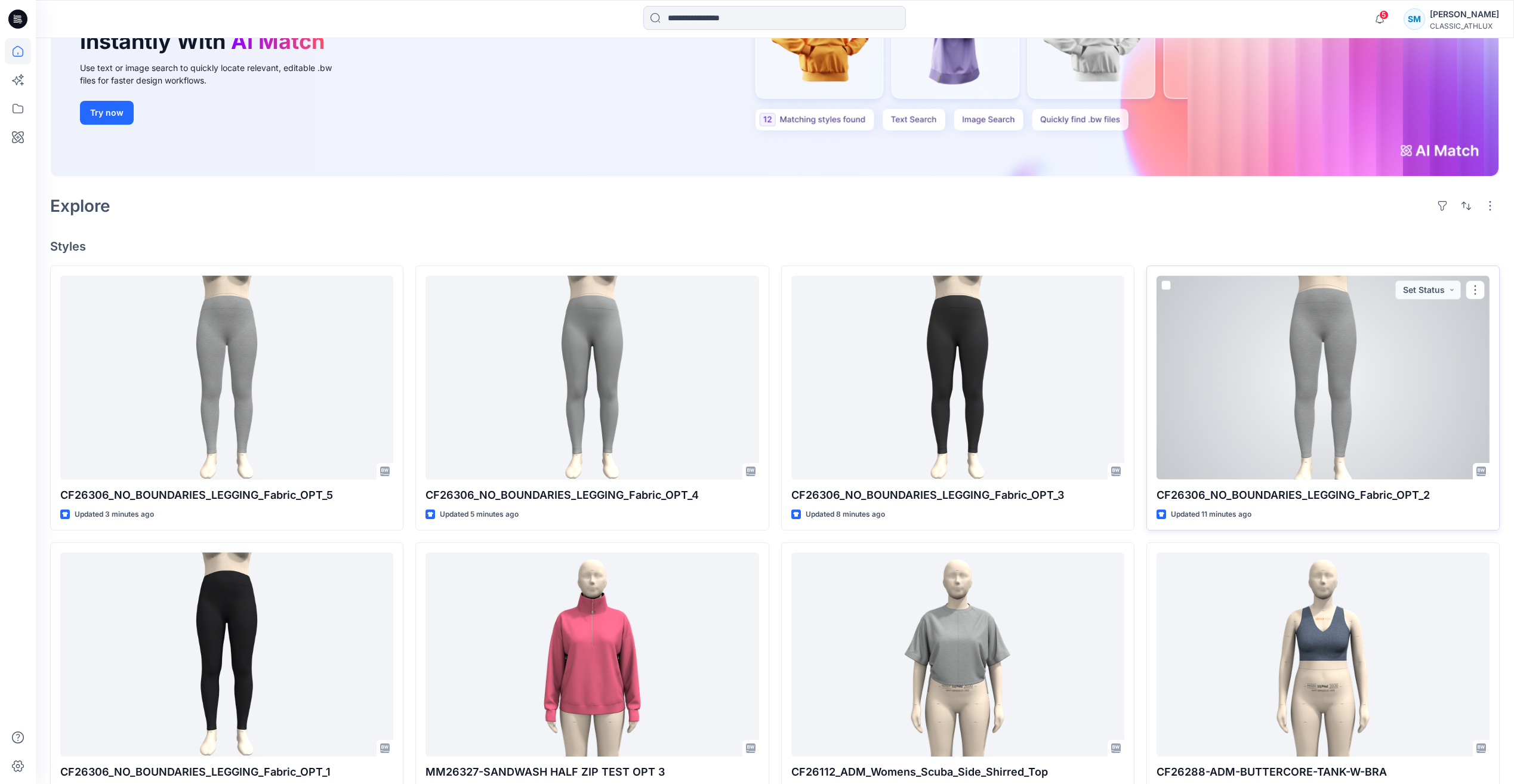
click at [1285, 398] on div at bounding box center [1323, 377] width 333 height 203
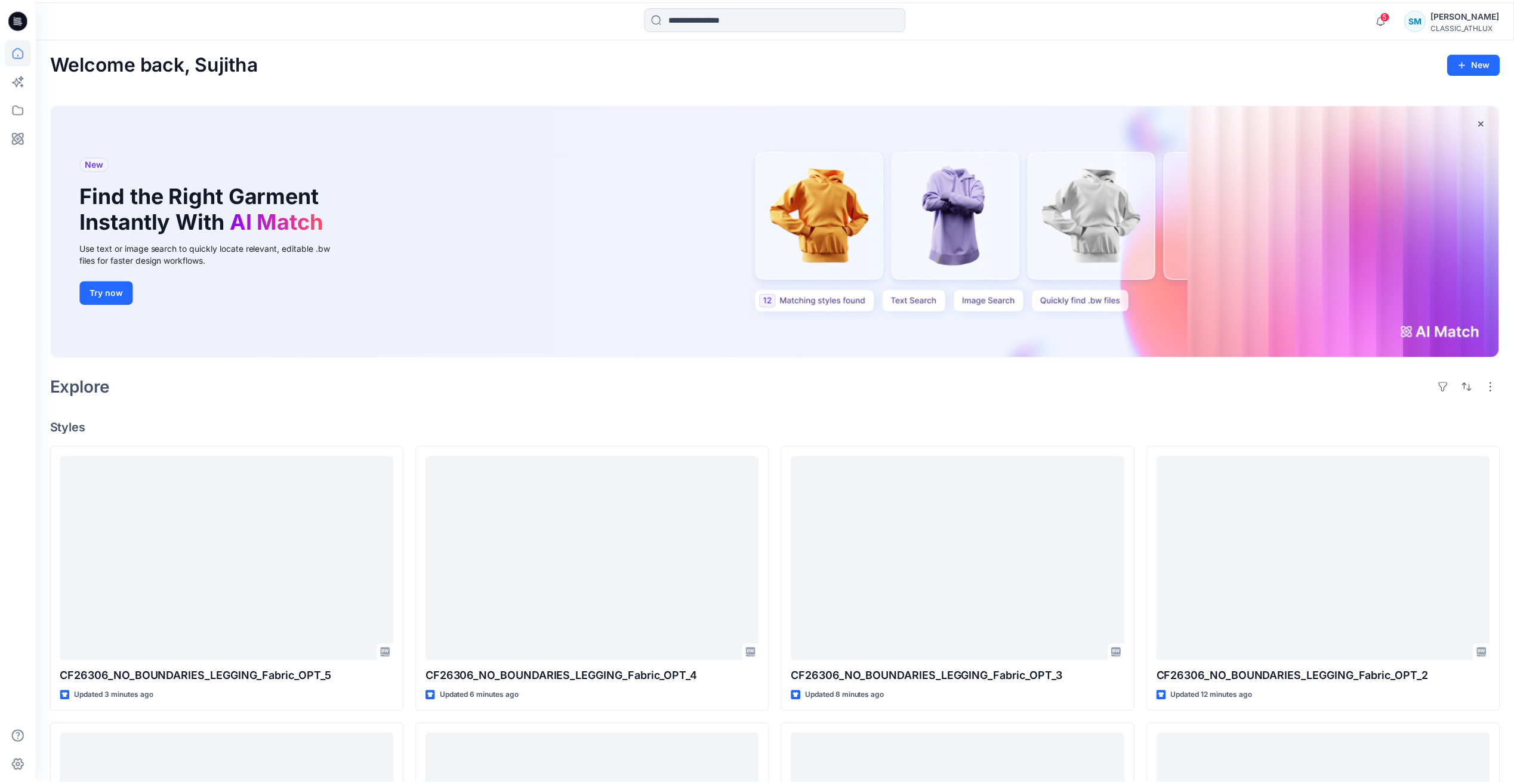
scroll to position [179, 0]
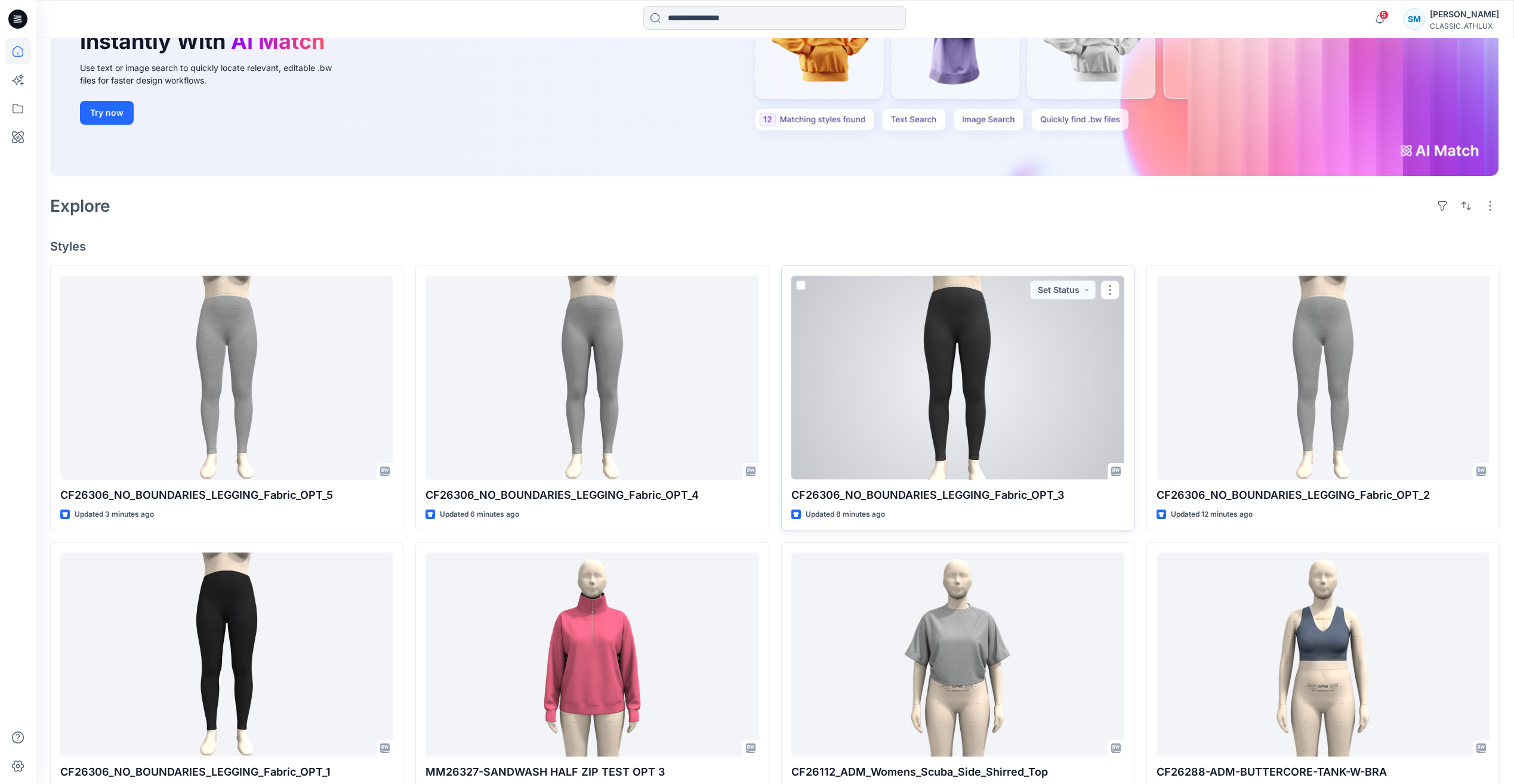
click at [1027, 397] on div at bounding box center [957, 377] width 333 height 203
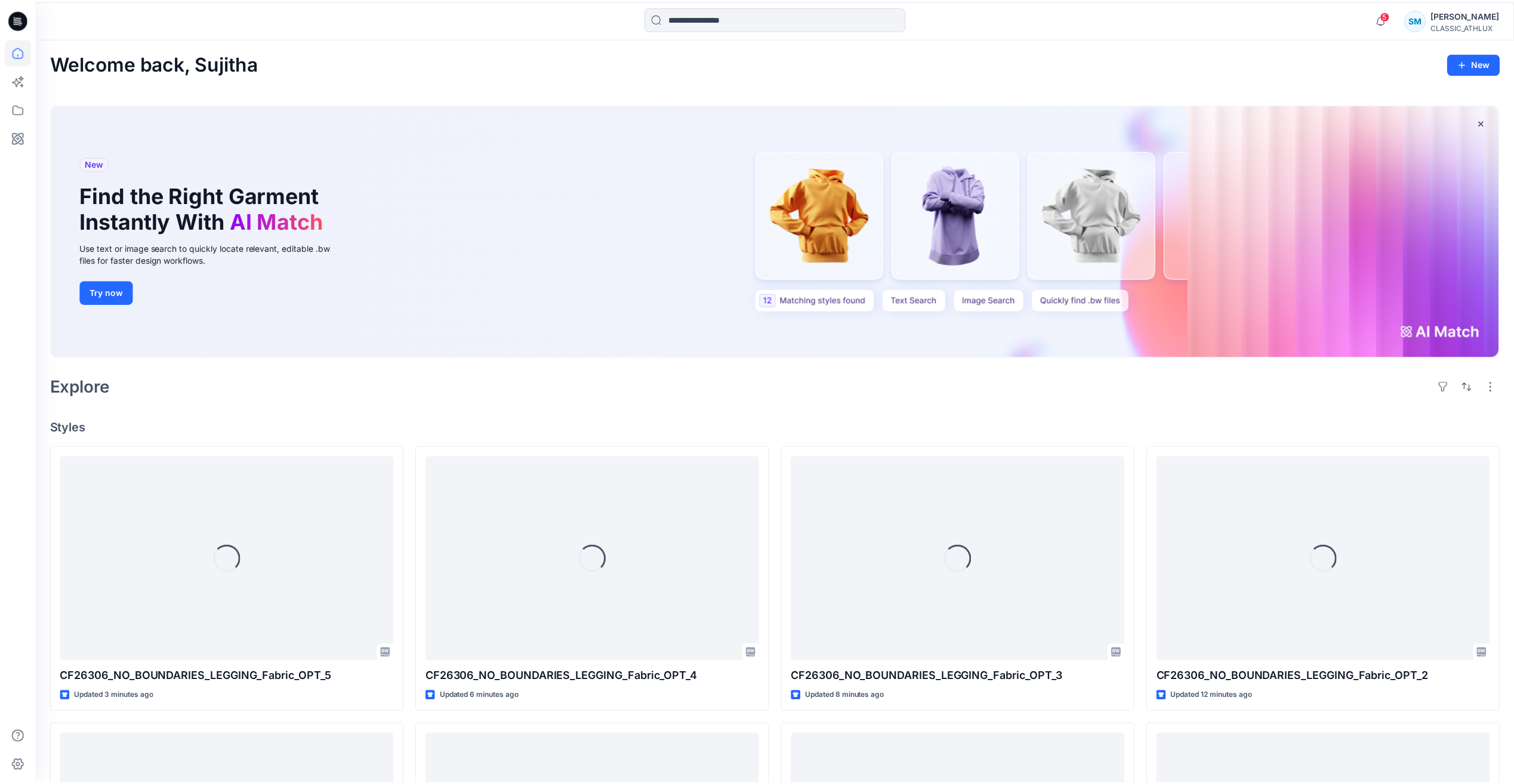
scroll to position [179, 0]
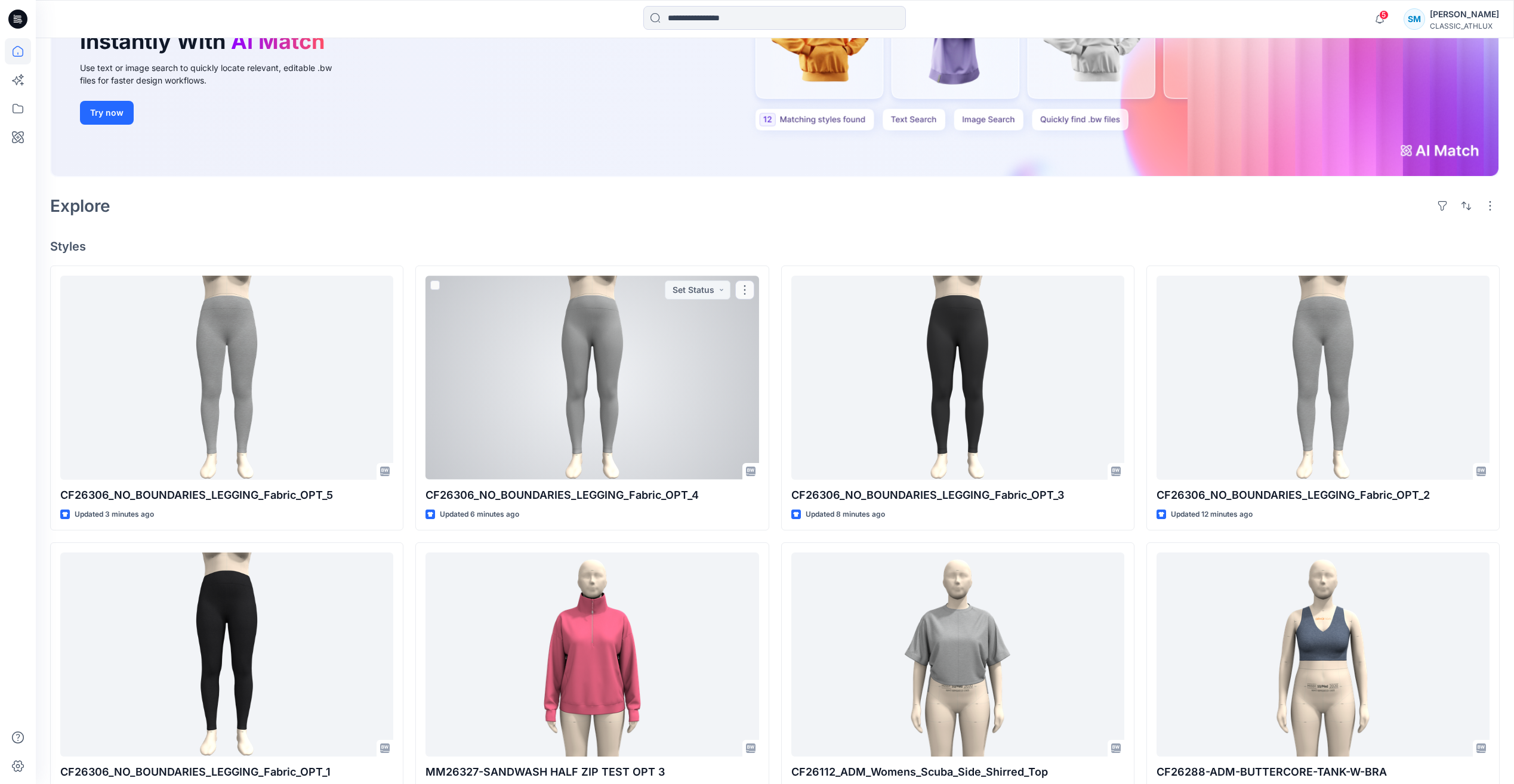
drag, startPoint x: 697, startPoint y: 390, endPoint x: 706, endPoint y: 380, distance: 13.5
click at [697, 390] on div at bounding box center [591, 377] width 333 height 203
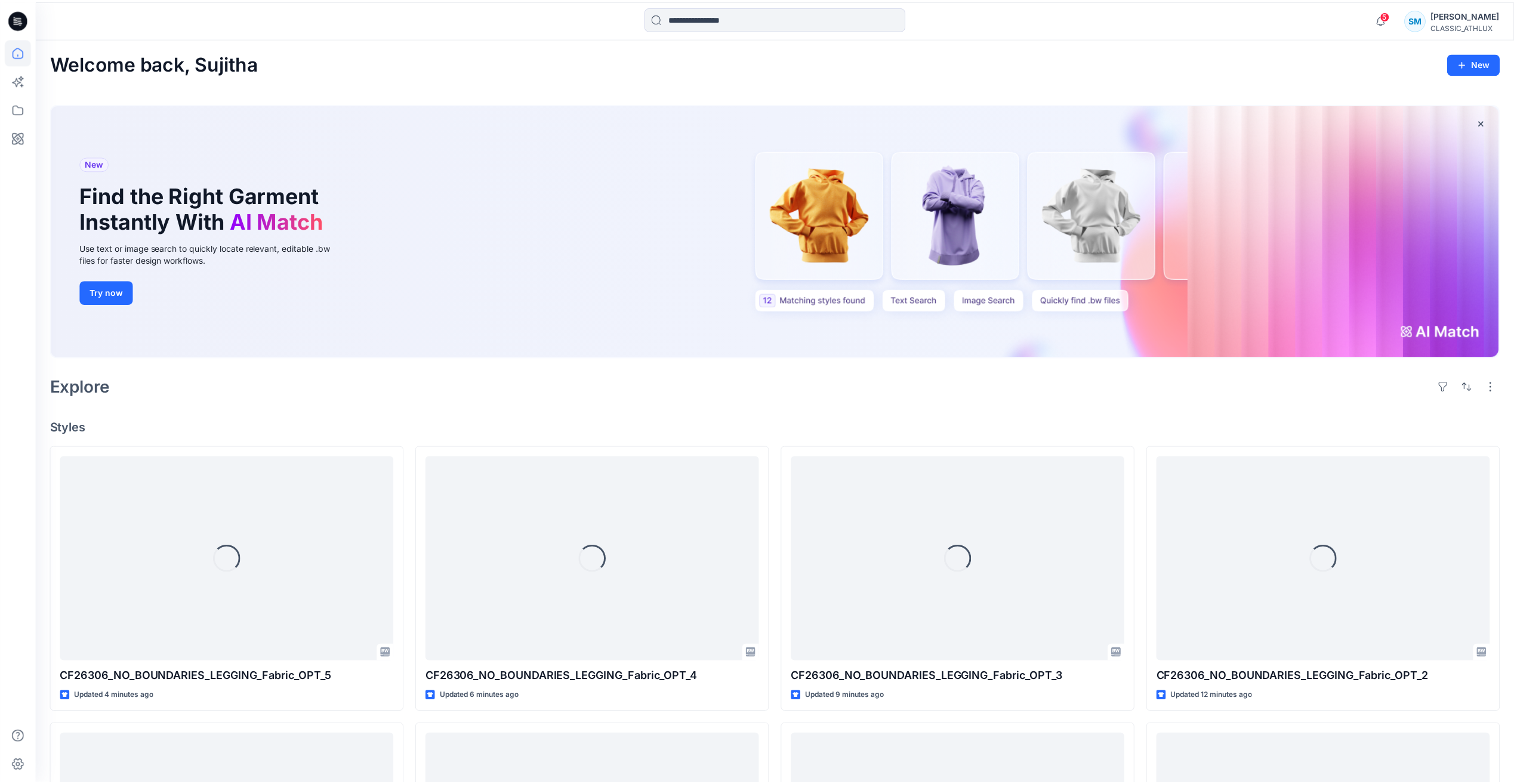
scroll to position [179, 0]
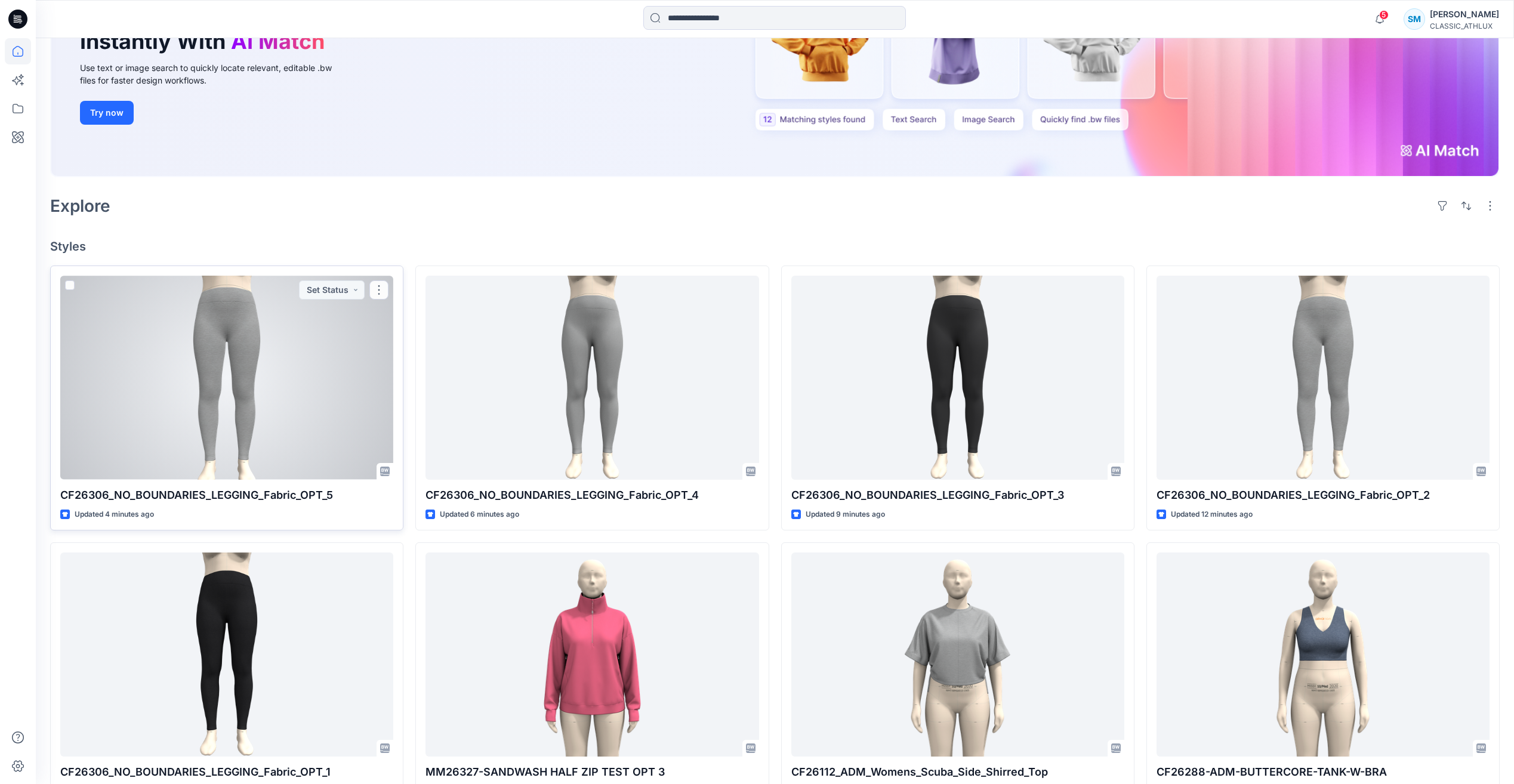
click at [275, 367] on div at bounding box center [226, 377] width 333 height 203
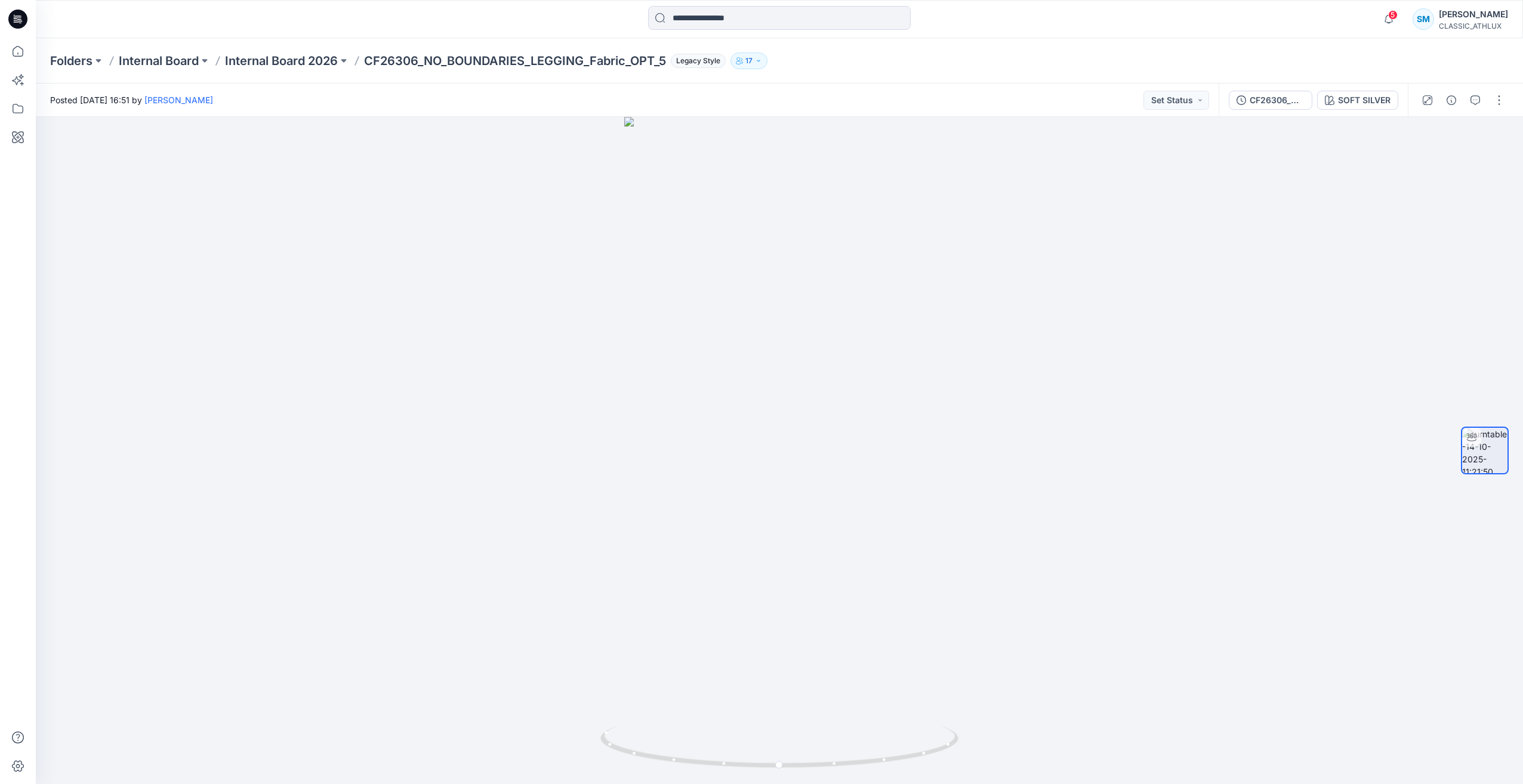
click at [19, 17] on icon at bounding box center [17, 19] width 19 height 19
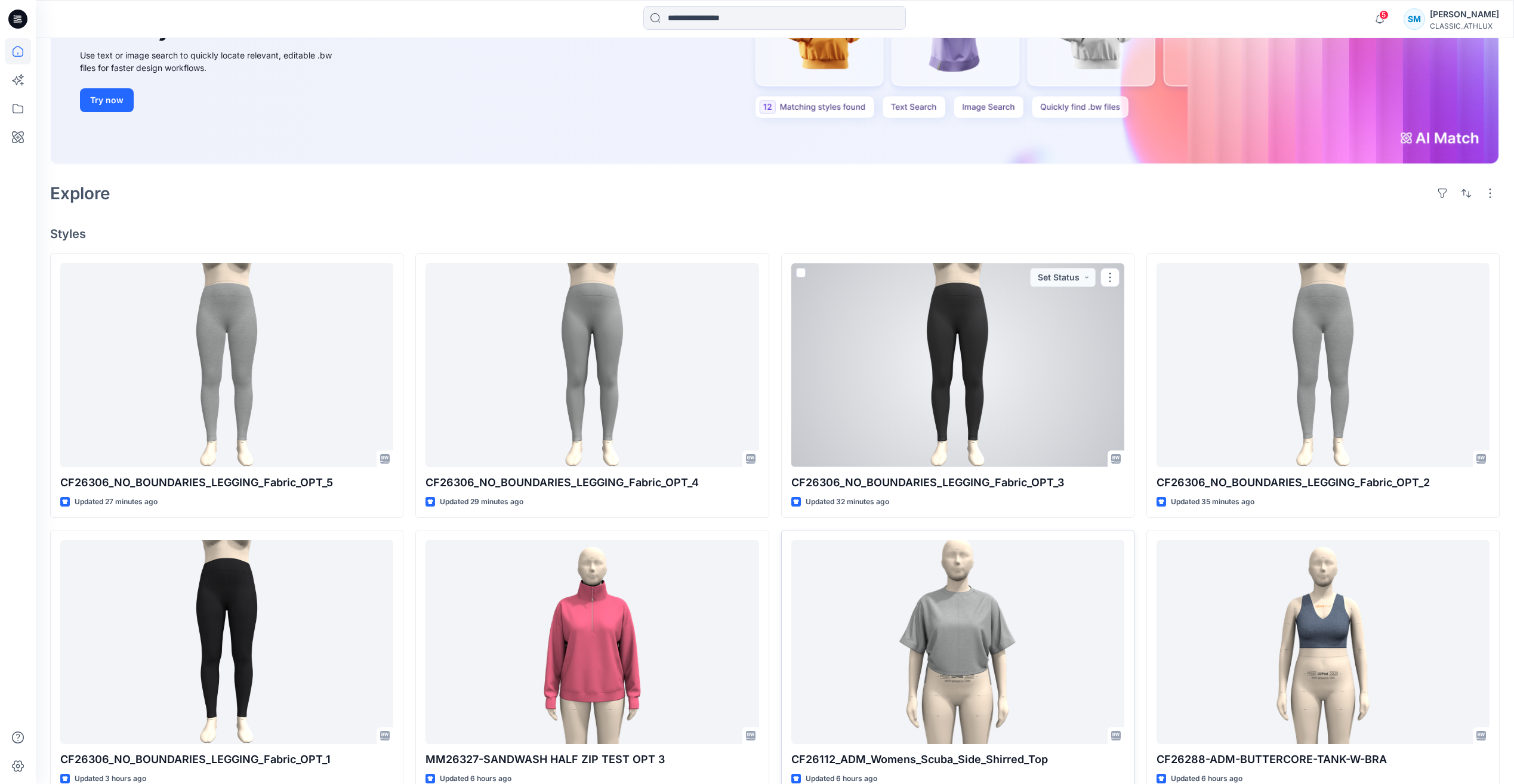
scroll to position [298, 0]
